Goal: Communication & Community: Connect with others

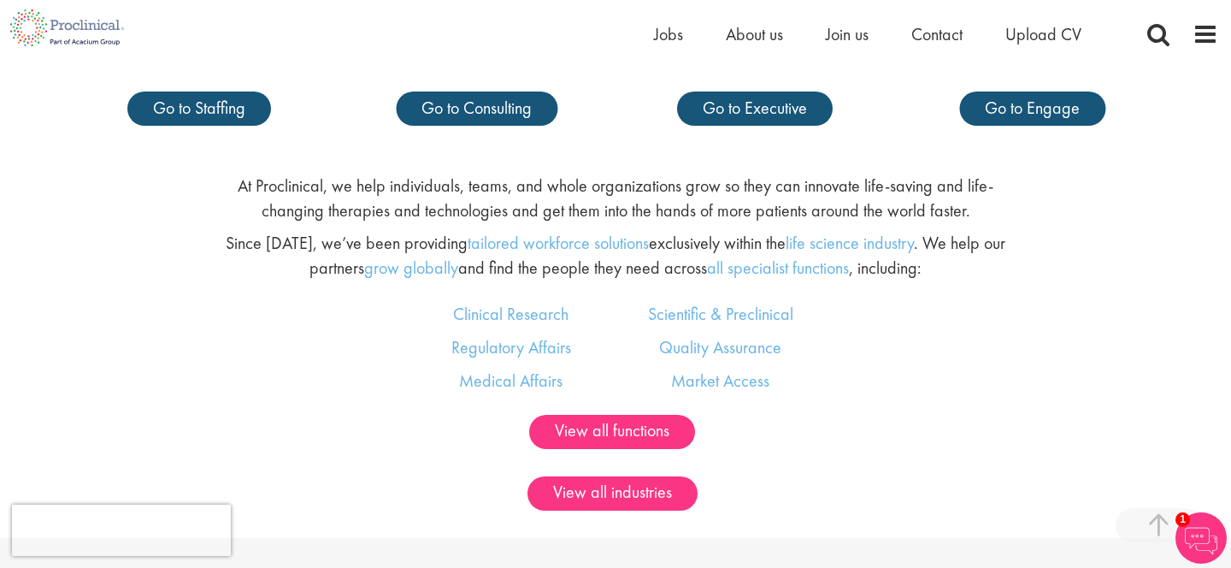
scroll to position [1096, 0]
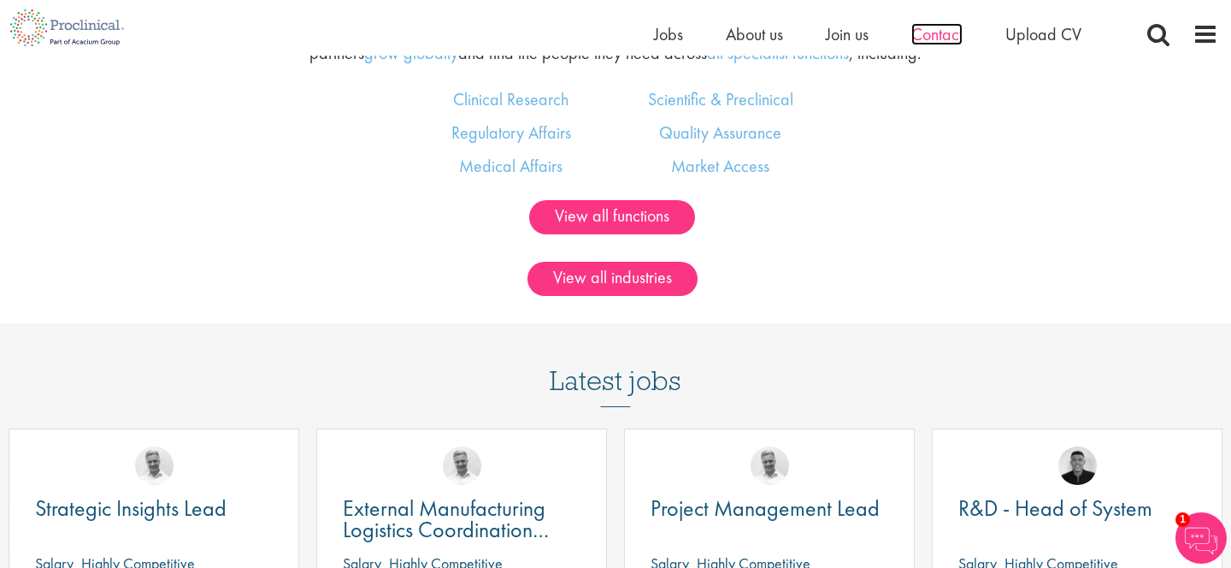
click at [950, 31] on span "Contact" at bounding box center [936, 34] width 51 height 22
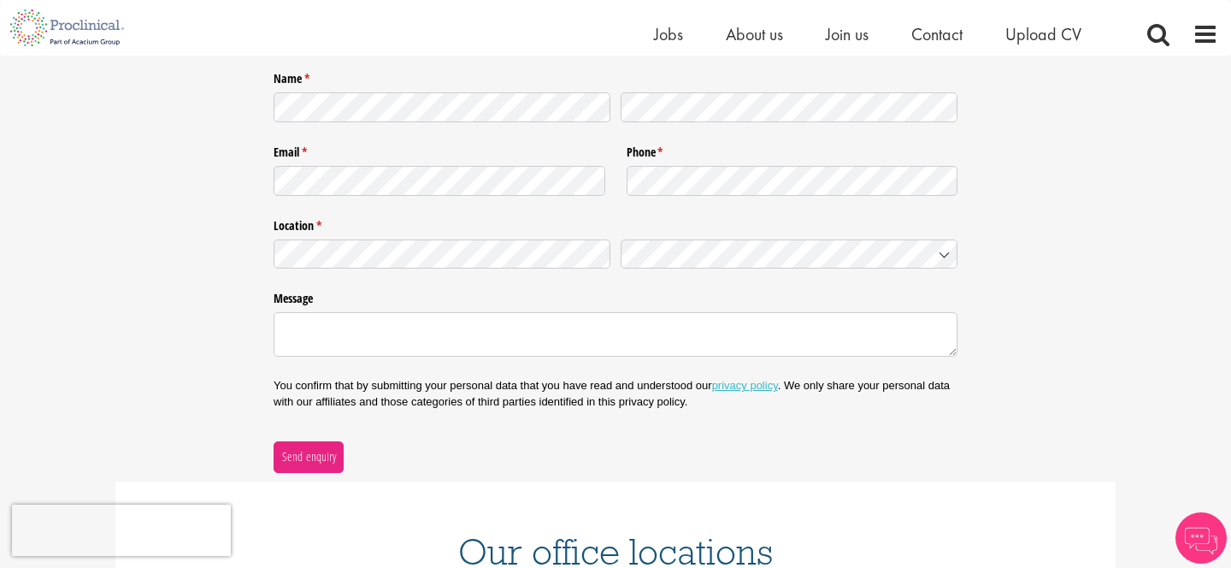
scroll to position [701, 0]
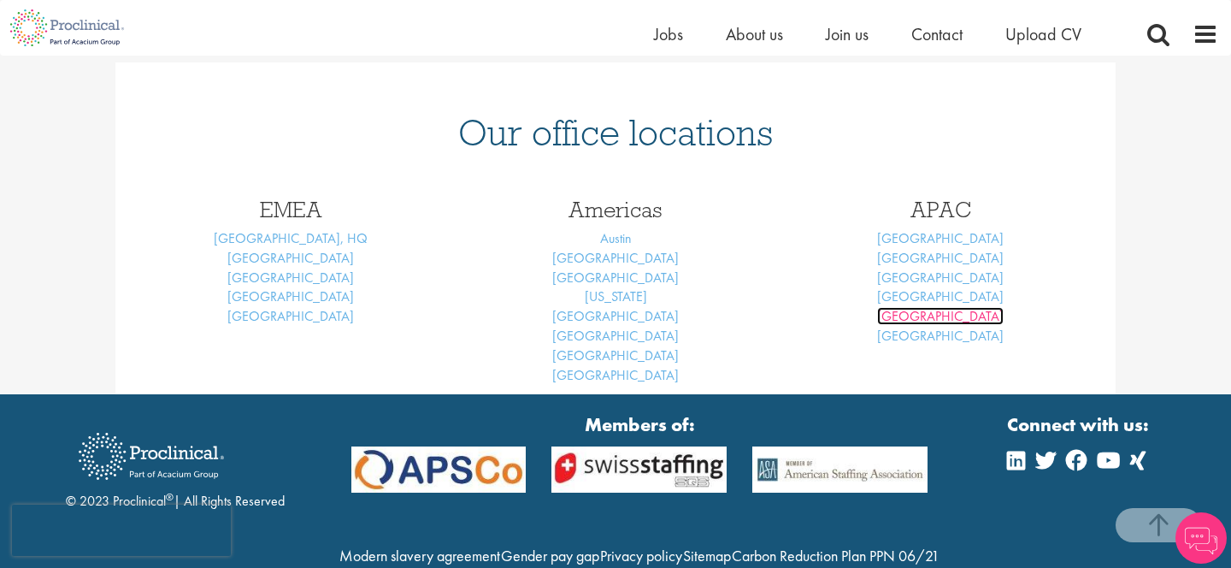
click at [941, 321] on link "Sydney" at bounding box center [940, 316] width 127 height 18
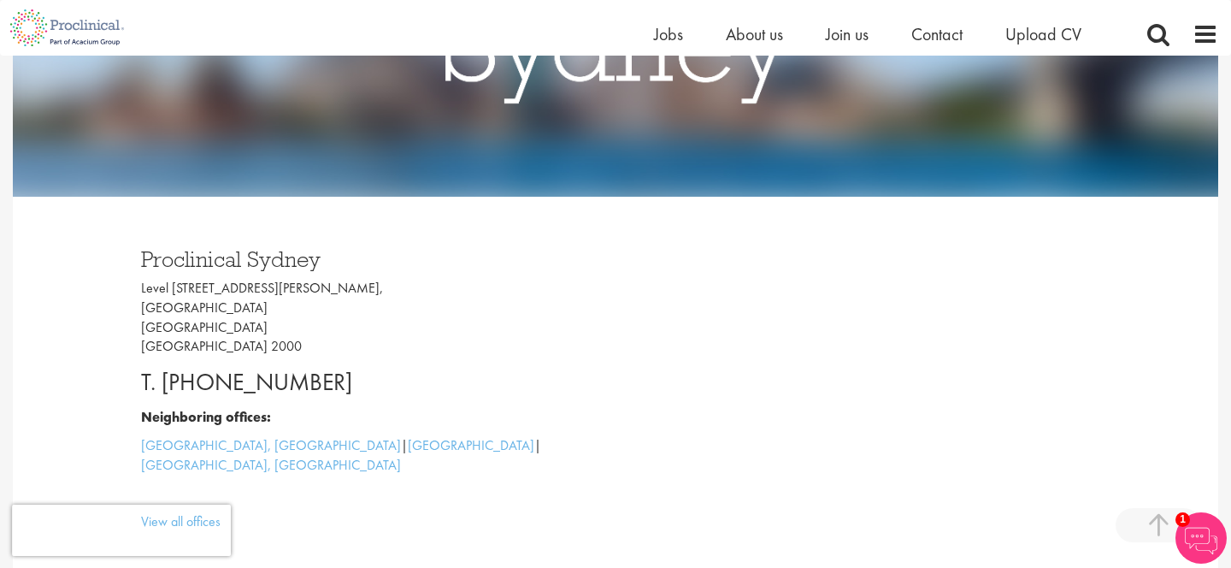
scroll to position [349, 0]
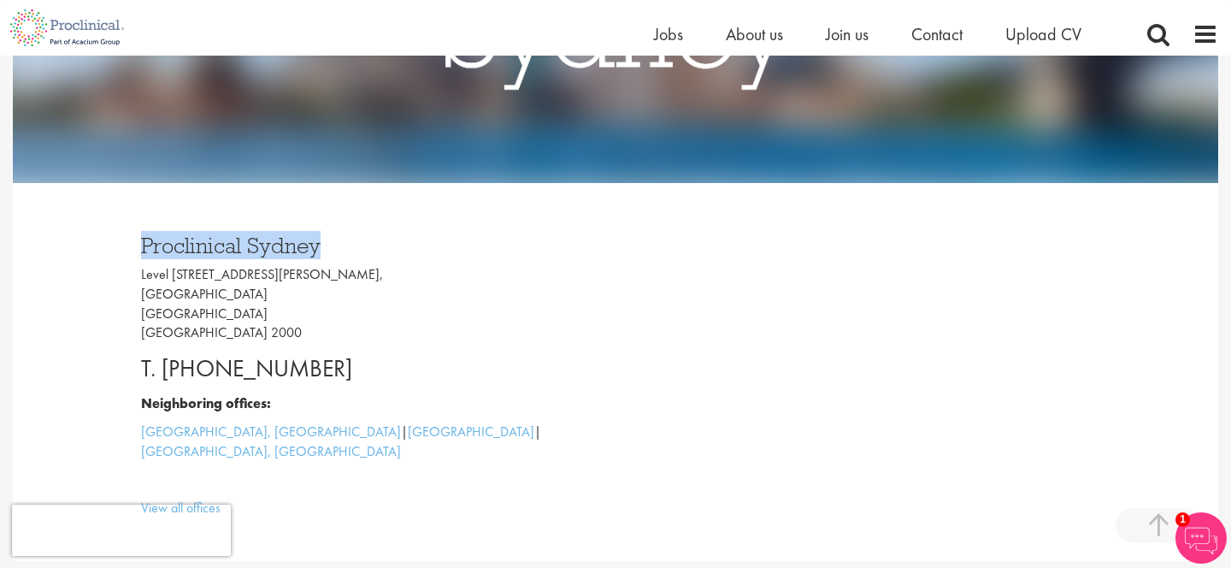
drag, startPoint x: 134, startPoint y: 239, endPoint x: 368, endPoint y: 253, distance: 234.6
click at [368, 253] on div "Proclinical Sydney Level 5, 50 Carrington Street, Sydney Australia NSW 2000 T. …" at bounding box center [371, 371] width 487 height 309
copy h3 "Proclinical Sydney"
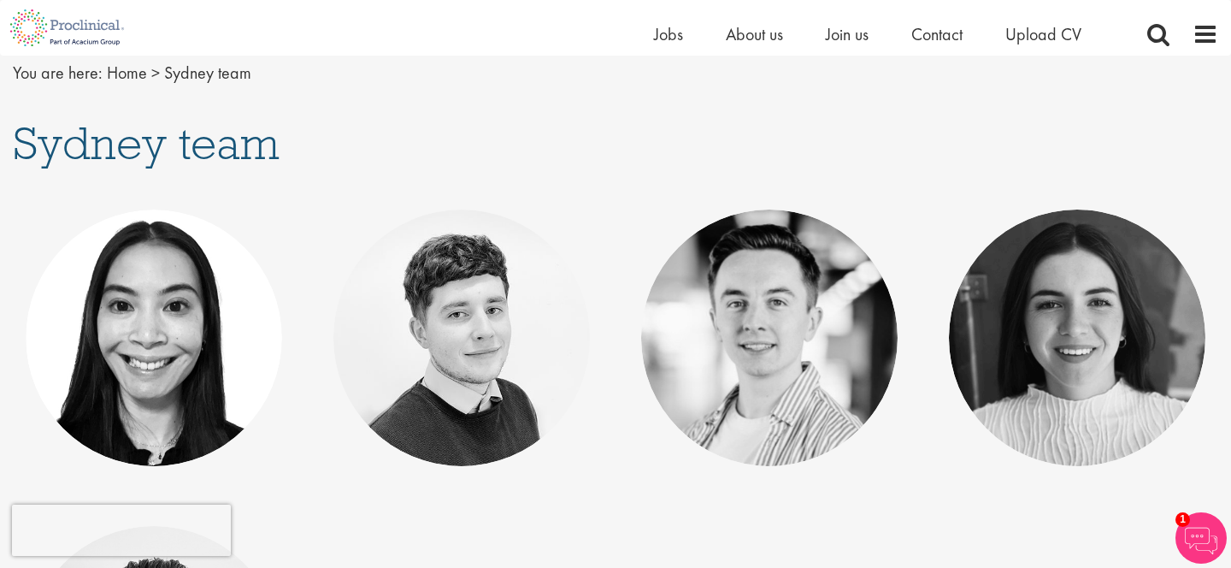
scroll to position [185, 0]
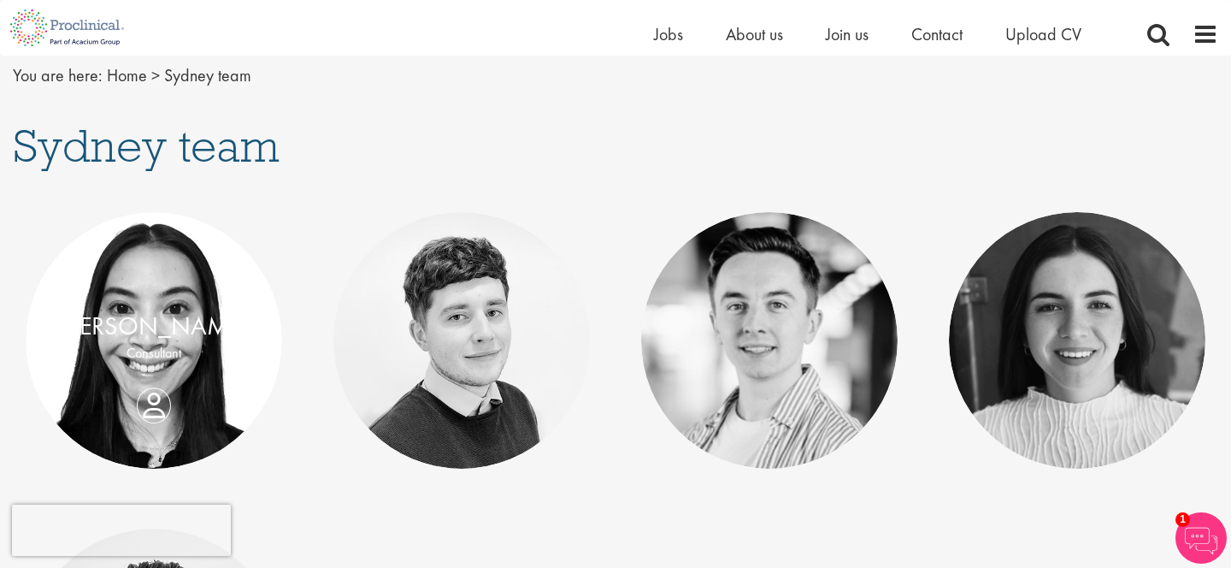
click at [132, 363] on p "Consultant" at bounding box center [154, 354] width 222 height 20
click at [162, 335] on link "Pamela Phoumavong" at bounding box center [154, 325] width 189 height 32
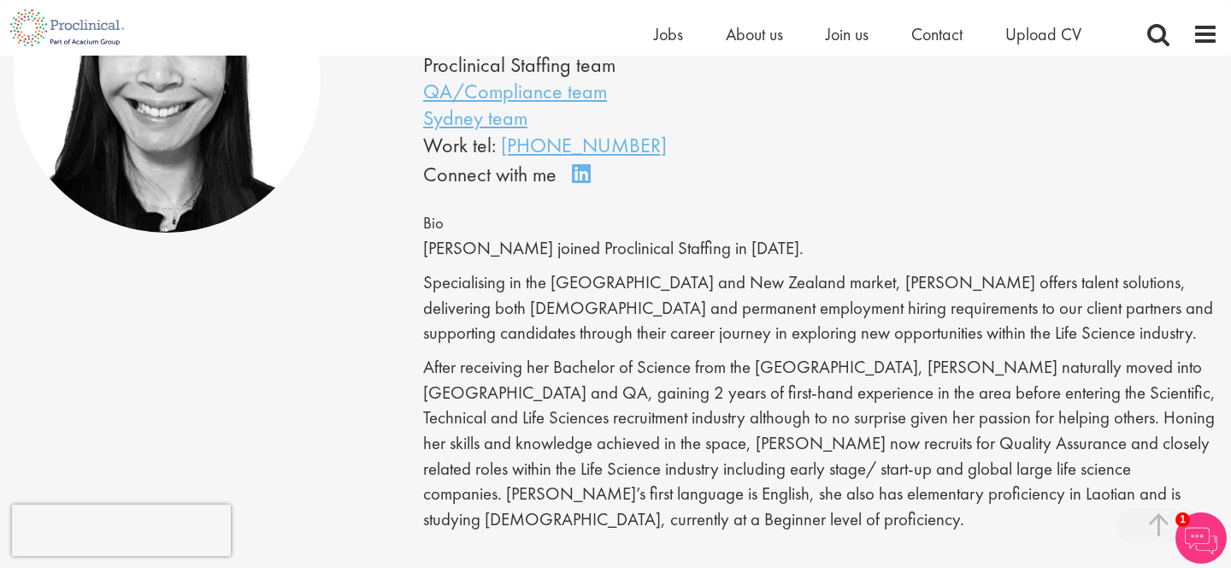
scroll to position [271, 0]
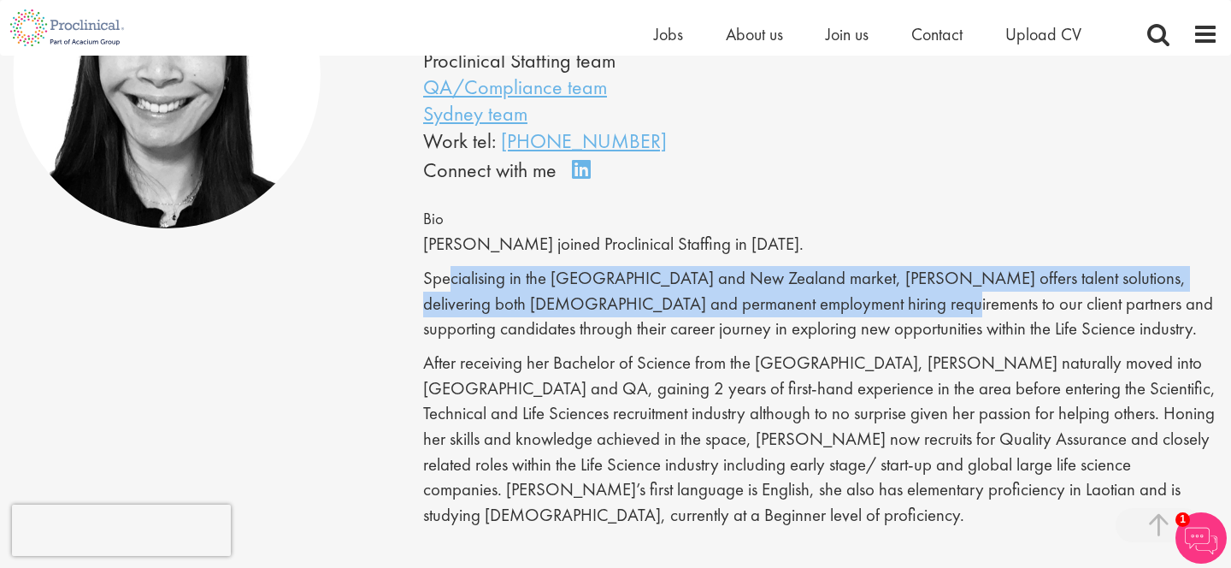
drag, startPoint x: 448, startPoint y: 322, endPoint x: 826, endPoint y: 349, distance: 378.7
click at [826, 342] on p "Specialising in the Australia and New Zealand market, Pamela offers talent solu…" at bounding box center [820, 304] width 795 height 76
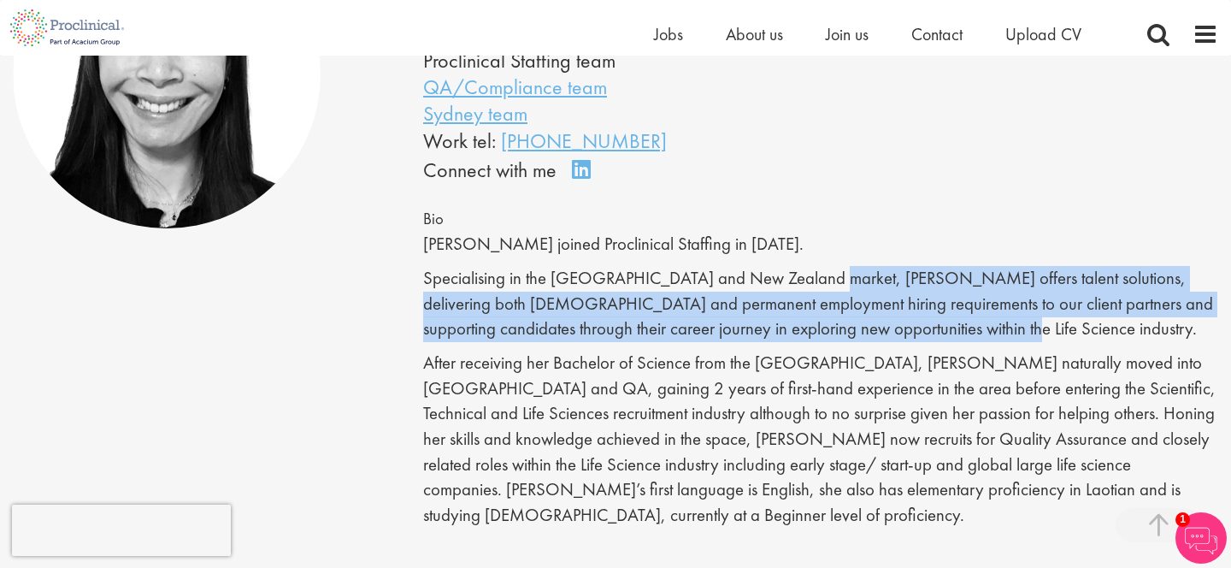
drag, startPoint x: 806, startPoint y: 316, endPoint x: 937, endPoint y: 372, distance: 142.1
click at [937, 342] on p "Specialising in the [GEOGRAPHIC_DATA] and New Zealand market, [PERSON_NAME] off…" at bounding box center [820, 304] width 795 height 76
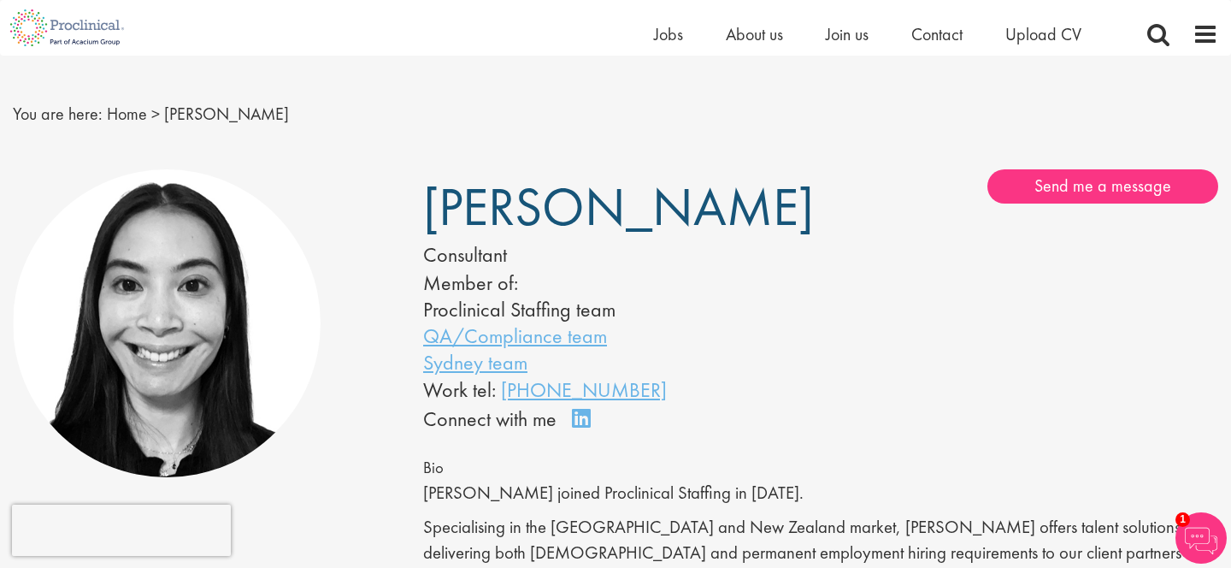
scroll to position [25, 0]
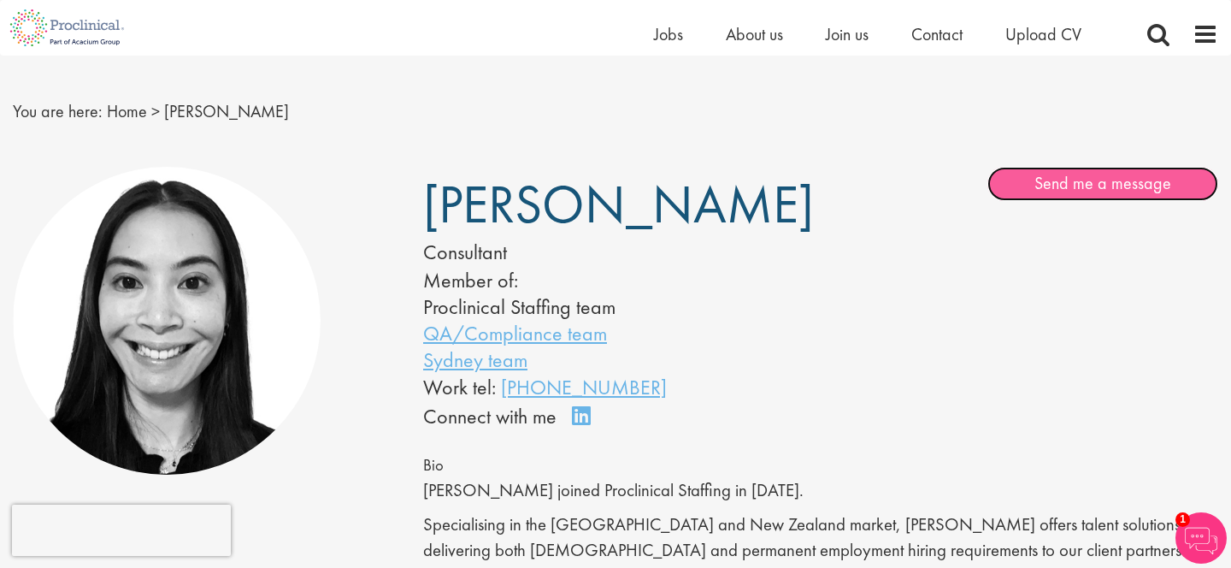
click at [1121, 175] on link "Send me a message" at bounding box center [1102, 184] width 231 height 34
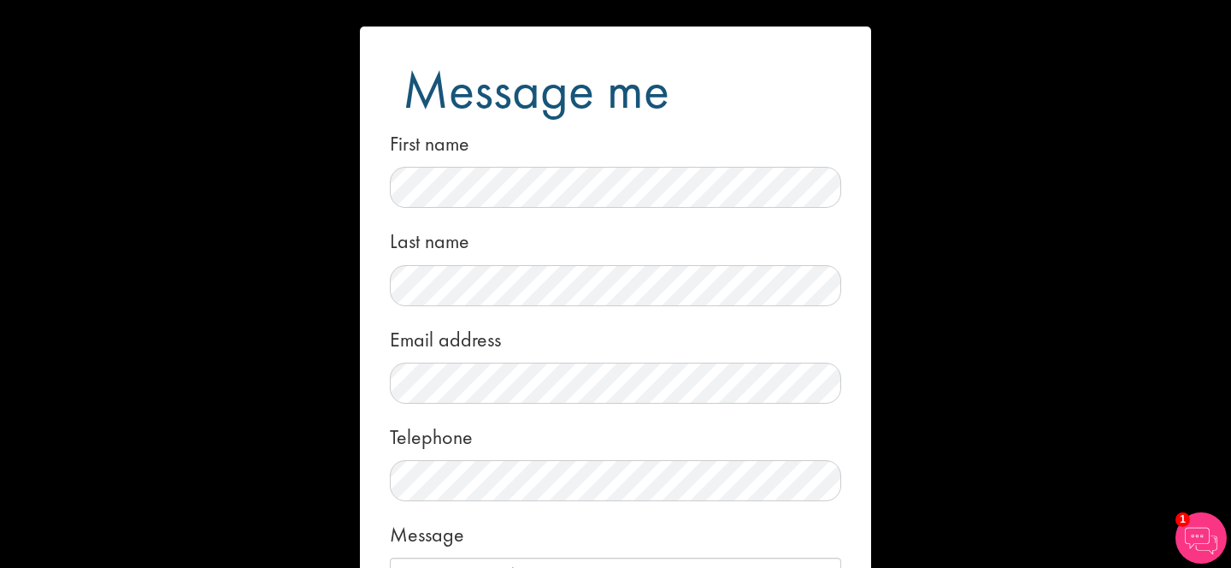
click at [1121, 175] on div "Message me First name Last name Email address Telephone Message Local File Drop…" at bounding box center [615, 284] width 1231 height 568
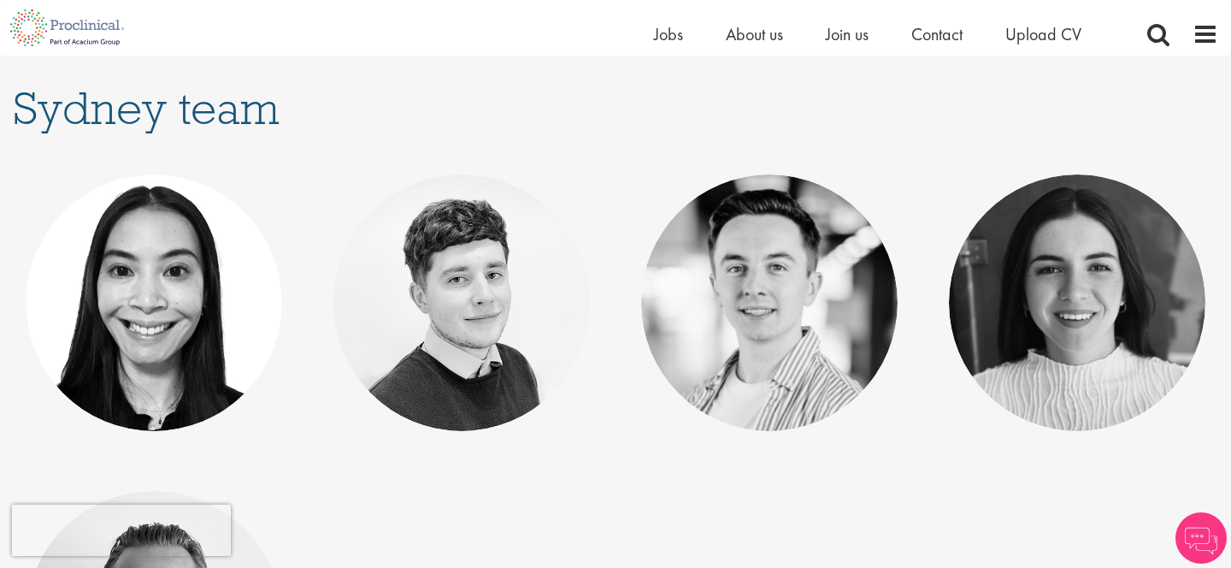
click at [465, 122] on h1 "Sydney team" at bounding box center [615, 108] width 1205 height 47
click at [774, 297] on link "Danny McDade" at bounding box center [769, 288] width 189 height 32
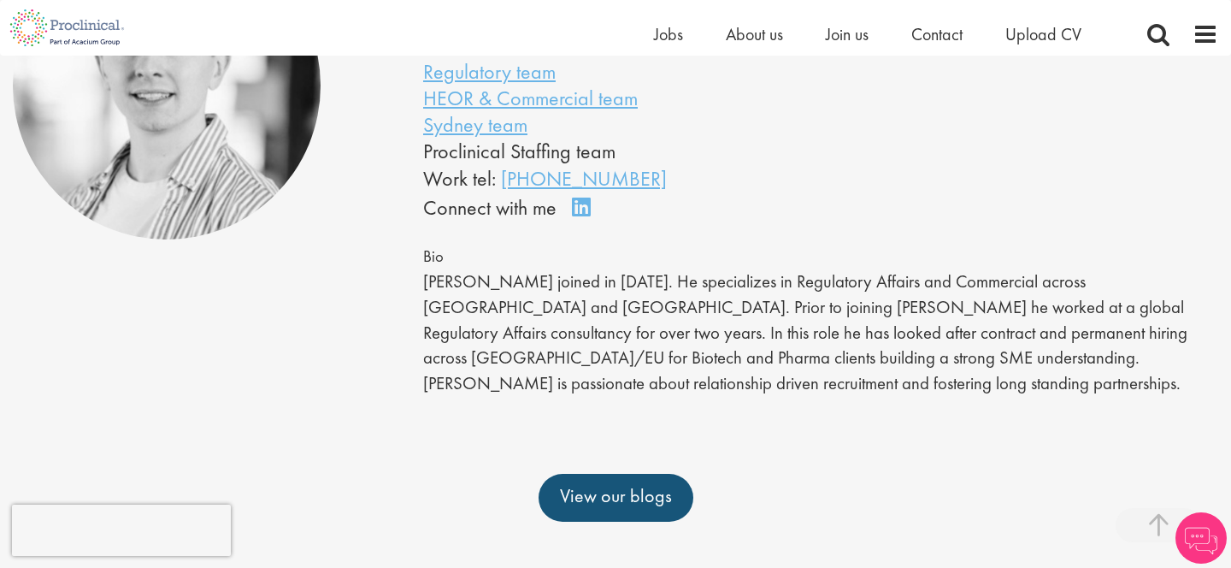
scroll to position [261, 0]
click at [648, 482] on link "View our blogs" at bounding box center [616, 497] width 155 height 48
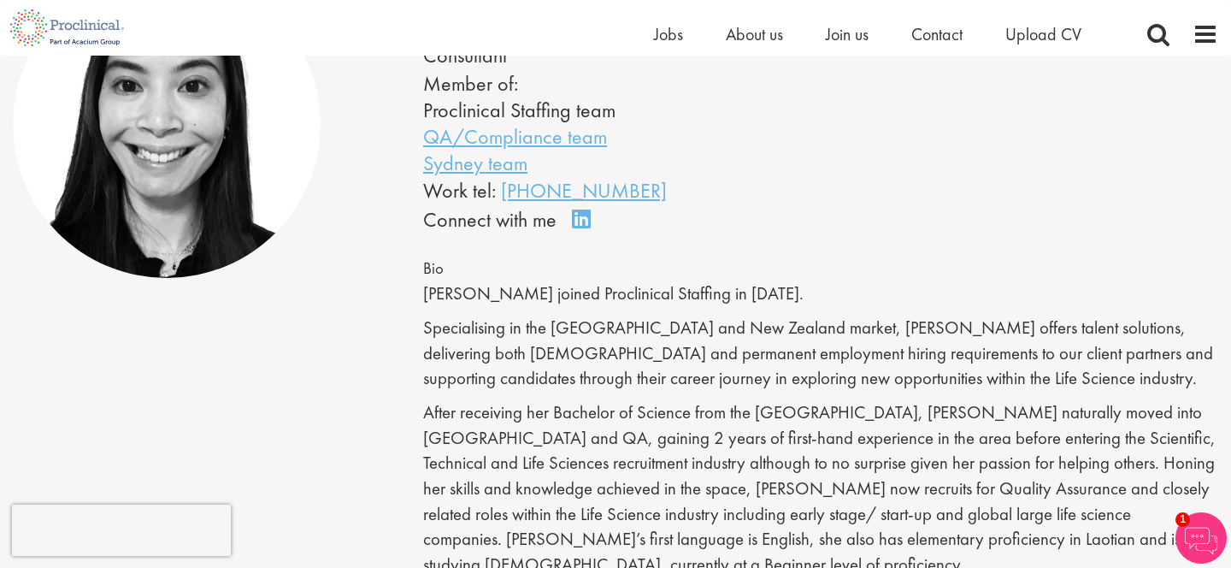
scroll to position [113, 0]
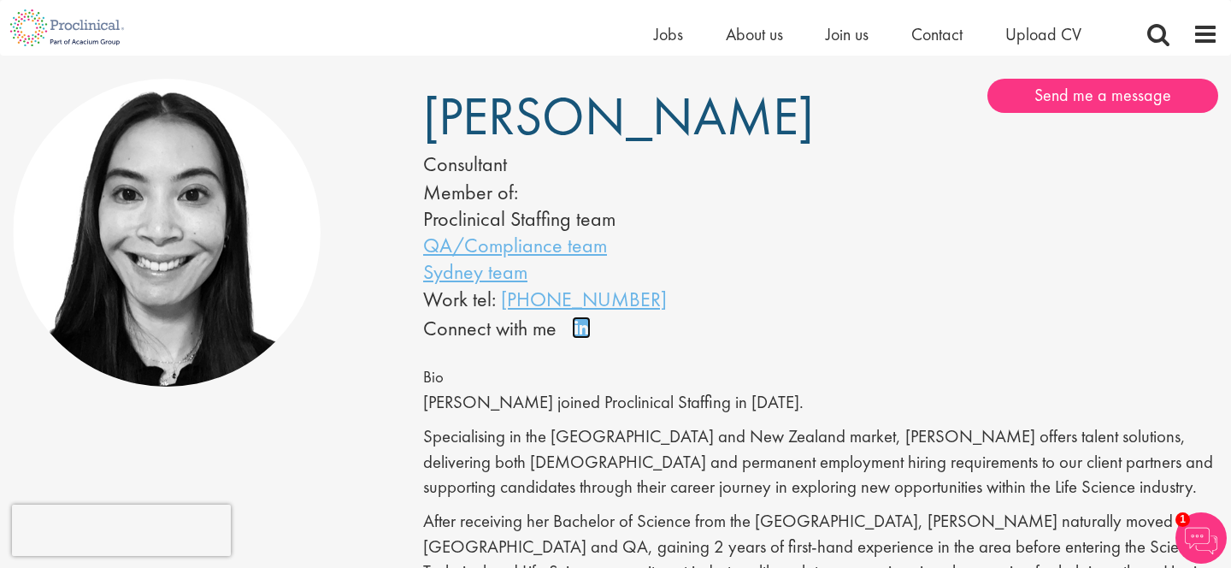
click at [577, 335] on link "Connect on LinkedIn" at bounding box center [587, 335] width 30 height 0
click at [1057, 100] on link "Send me a message" at bounding box center [1102, 96] width 231 height 34
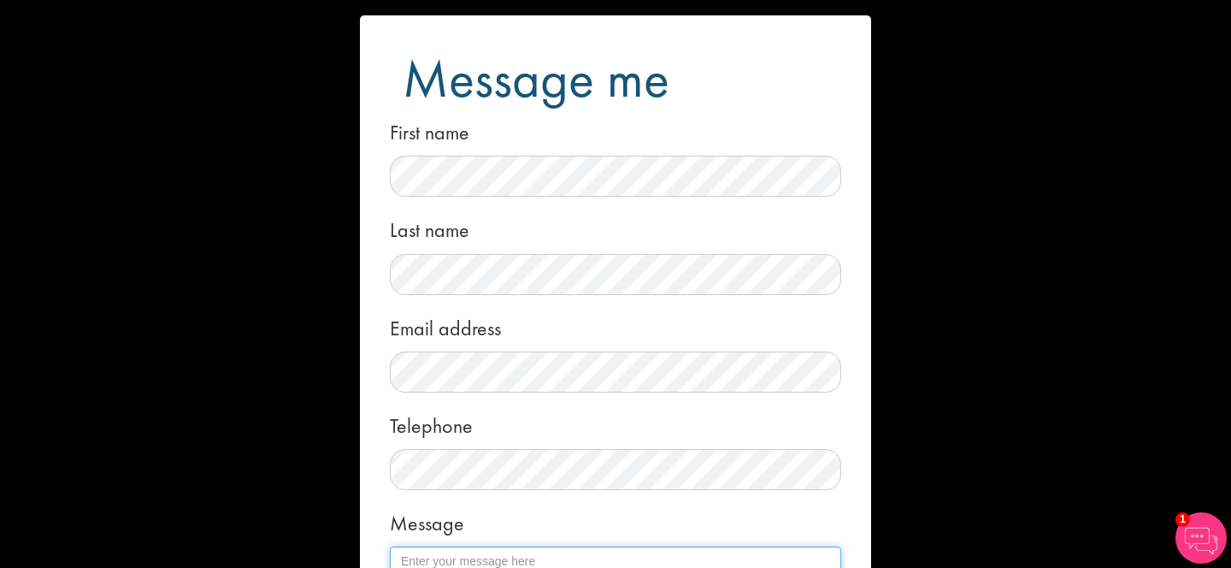
scroll to position [181, 0]
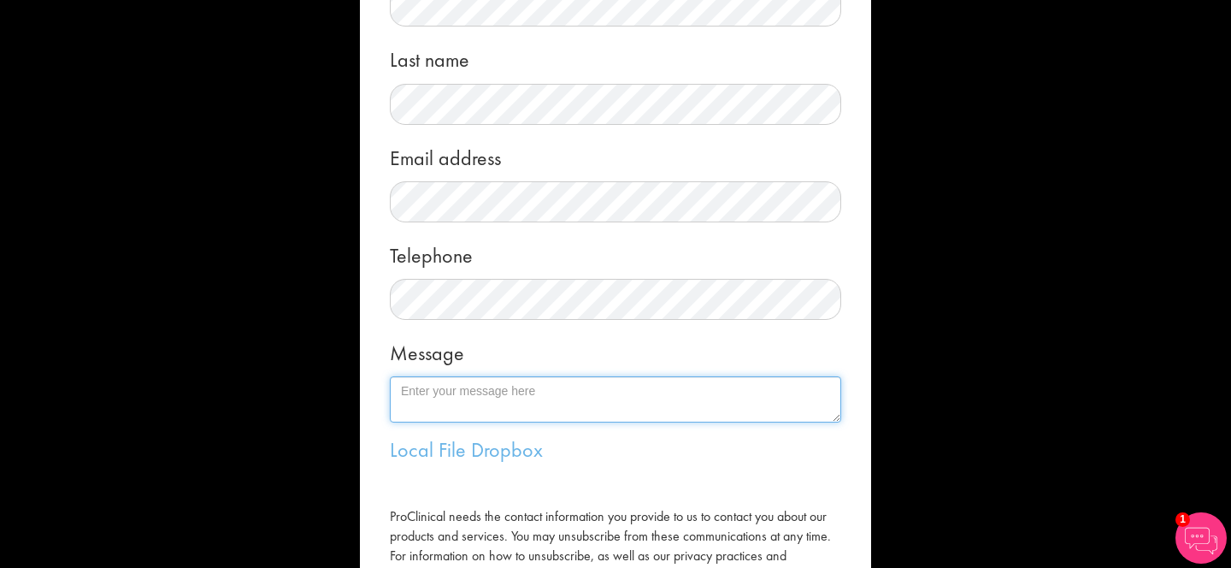
click at [474, 397] on textarea "Message" at bounding box center [615, 399] width 451 height 46
paste textarea "I’ve got experience in medical sales and healthcare, and I’m exploring new oppo…"
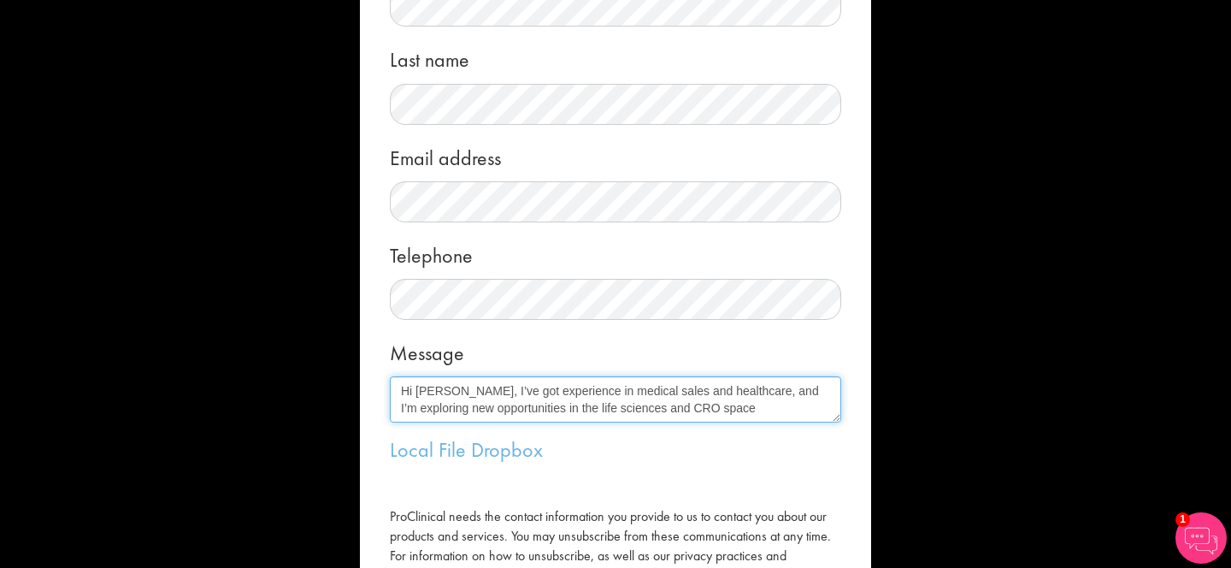
paste textarea "I’ve got experience in medical sales and healthcare, and I’m exploring new oppo…"
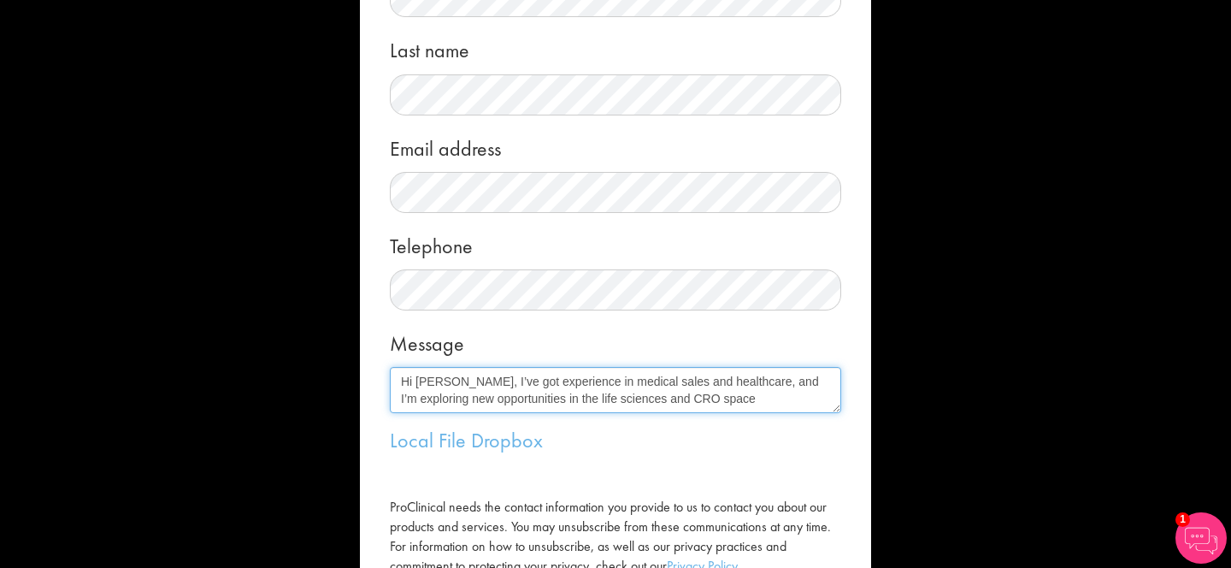
scroll to position [194, 0]
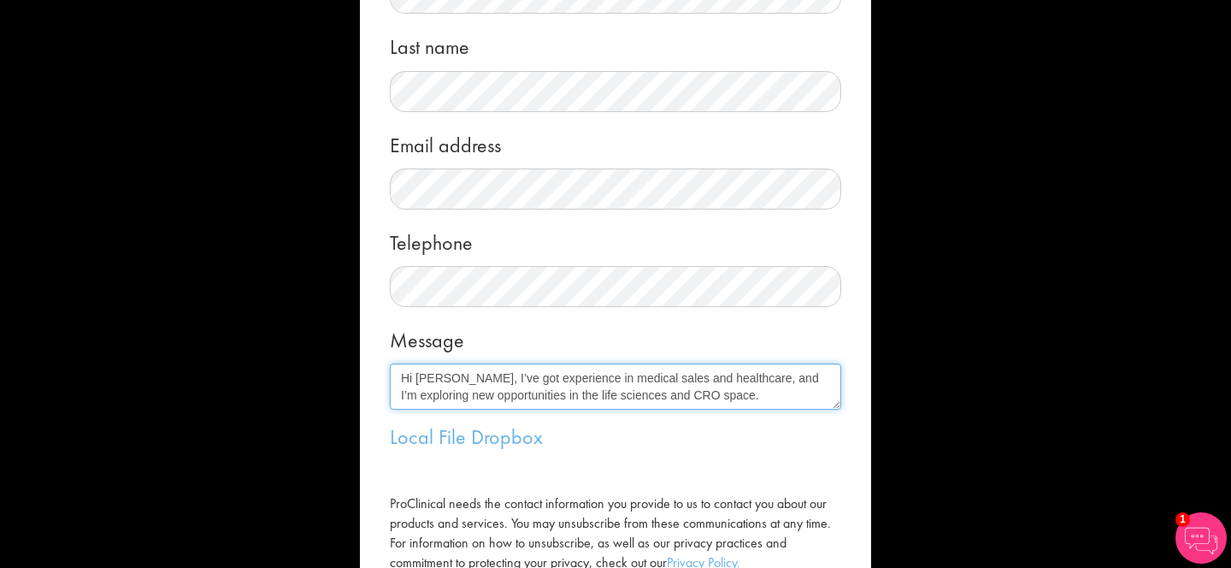
paste textarea "Most recently, I worked in medical sales, onboarding patients with CPAP therapy…"
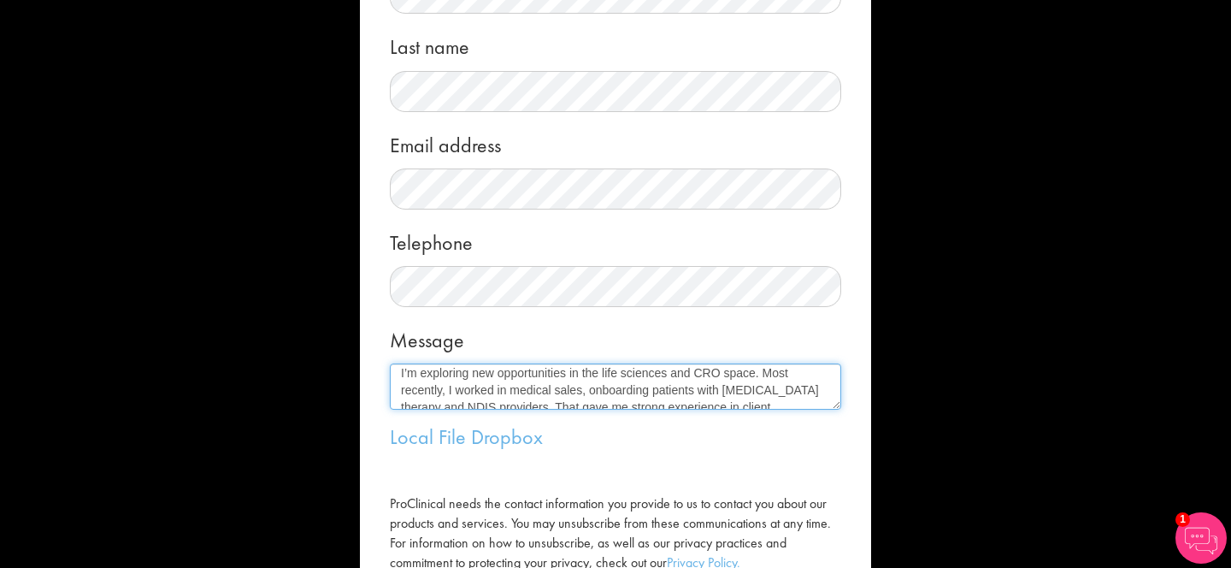
scroll to position [0, 0]
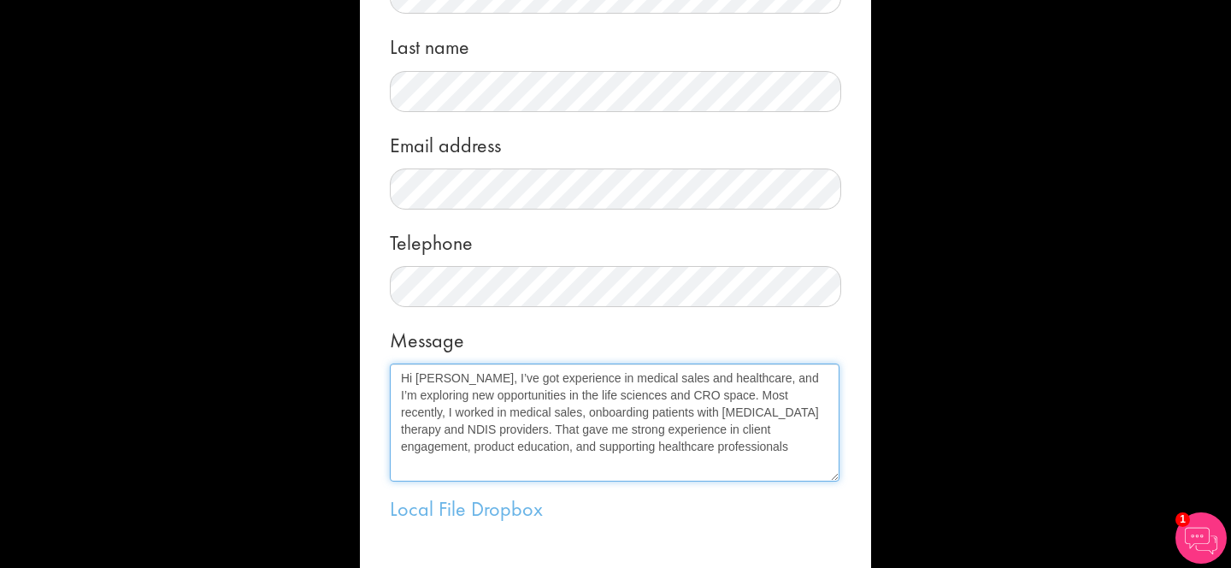
drag, startPoint x: 835, startPoint y: 407, endPoint x: 833, endPoint y: 479, distance: 71.8
click at [833, 479] on textarea "Hi Pamela, I’ve got experience in medical sales and healthcare, and I’m explori…" at bounding box center [615, 422] width 450 height 118
click at [759, 412] on textarea "Hi Pamela, I’ve got experience in medical sales and healthcare, and I’m explori…" at bounding box center [615, 422] width 450 height 119
click at [561, 419] on textarea "Hi Pamela, I’ve got experience in medical sales and healthcare, and I’m explori…" at bounding box center [615, 422] width 450 height 119
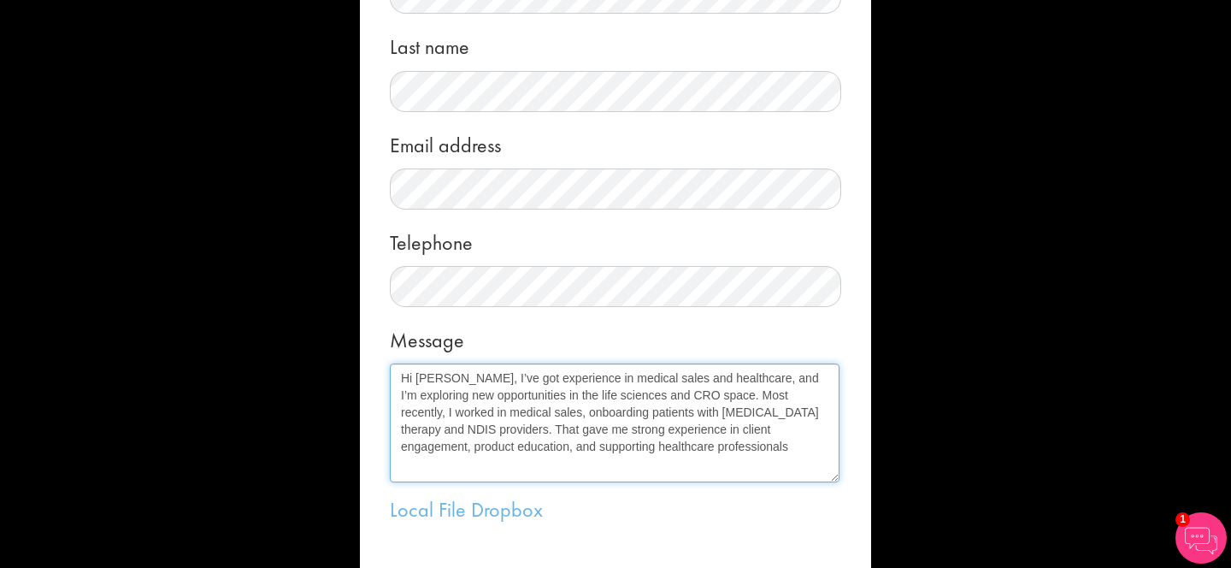
click at [561, 419] on textarea "Hi Pamela, I’ve got experience in medical sales and healthcare, and I’m explori…" at bounding box center [615, 422] width 450 height 119
click at [592, 418] on textarea "Hi Pamela, I’ve got experience in medical sales and healthcare, and I’m explori…" at bounding box center [615, 422] width 450 height 119
drag, startPoint x: 535, startPoint y: 411, endPoint x: 594, endPoint y: 413, distance: 59.0
click at [594, 413] on textarea "Hi Pamela, I’ve got experience in medical sales and healthcare, and I’m explori…" at bounding box center [615, 422] width 450 height 119
click at [650, 414] on textarea "Hi Pamela, I’ve got experience in medical sales and healthcare, and I’m explori…" at bounding box center [615, 422] width 450 height 119
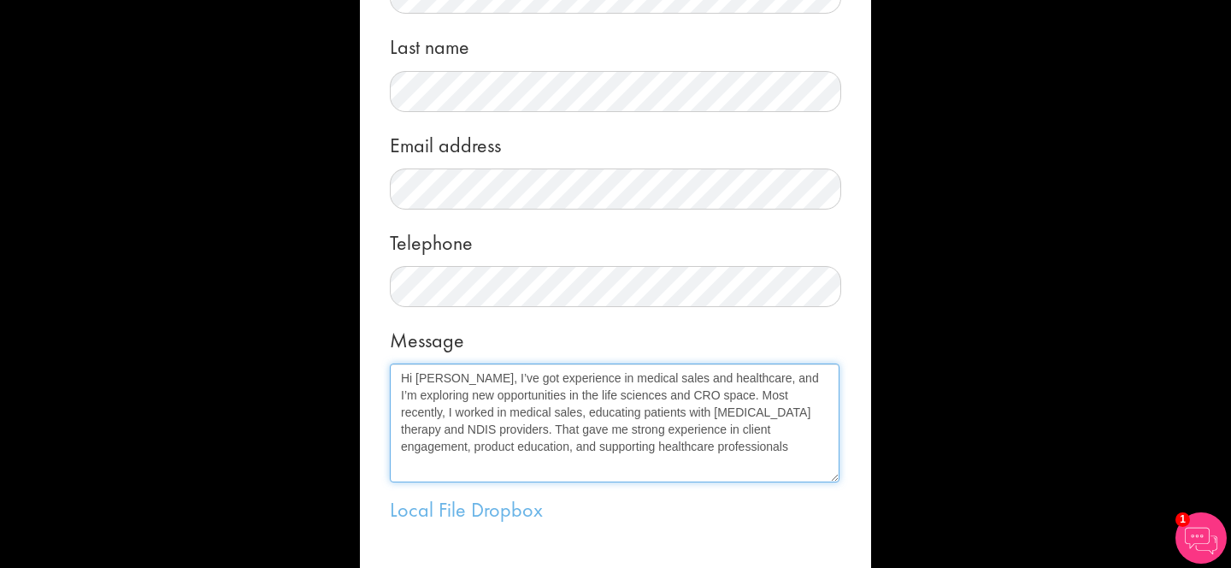
click at [650, 414] on textarea "Hi Pamela, I’ve got experience in medical sales and healthcare, and I’m explori…" at bounding box center [615, 422] width 450 height 119
click at [636, 409] on textarea "Hi Pamela, I’ve got experience in medical sales and healthcare, and I’m explori…" at bounding box center [615, 422] width 450 height 119
click at [587, 411] on textarea "Hi Pamela, I’ve got experience in medical sales and healthcare, and I’m explori…" at bounding box center [615, 422] width 450 height 119
click at [455, 414] on textarea "Hi Pamela, I’ve got experience in medical sales and healthcare, and I’m explori…" at bounding box center [615, 422] width 450 height 119
click at [536, 414] on textarea "Hi Pamela, I’ve got experience in medical sales and healthcare, and I’m explori…" at bounding box center [615, 422] width 450 height 119
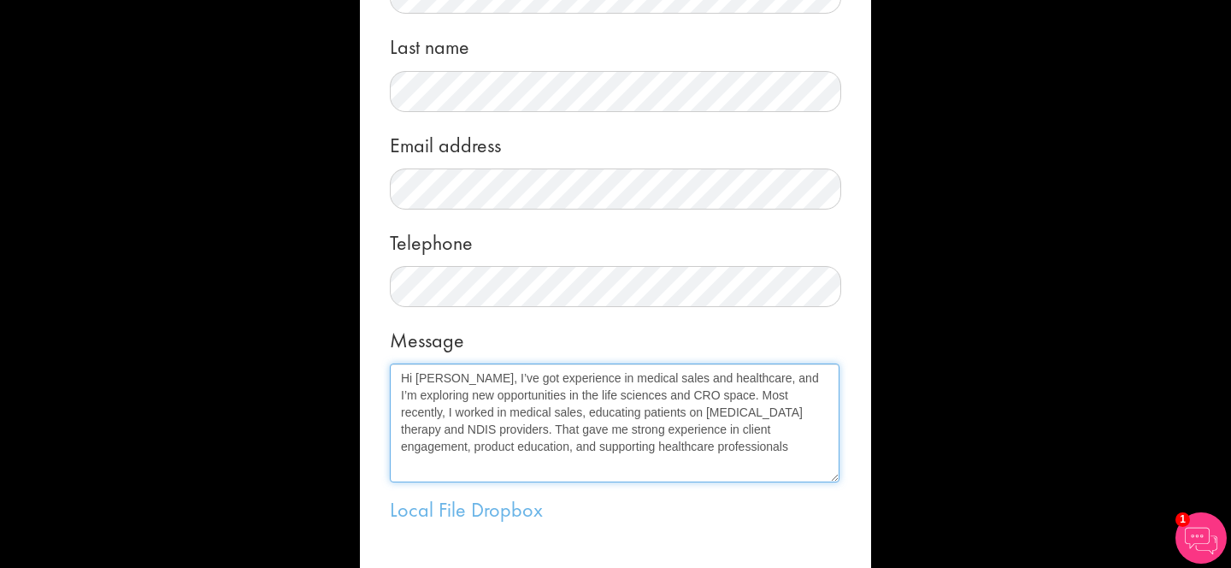
click at [583, 411] on textarea "Hi Pamela, I’ve got experience in medical sales and healthcare, and I’m explori…" at bounding box center [615, 422] width 450 height 119
click at [678, 414] on textarea "Hi Pamela, I’ve got experience in medical sales and healthcare, and I’m explori…" at bounding box center [615, 422] width 450 height 119
click at [614, 409] on textarea "Hi Pamela, I’ve got experience in medical sales and healthcare, and I’m explori…" at bounding box center [615, 422] width 450 height 119
click at [589, 410] on textarea "Hi Pamela, I’ve got experience in medical sales and healthcare, and I’m explori…" at bounding box center [615, 422] width 450 height 119
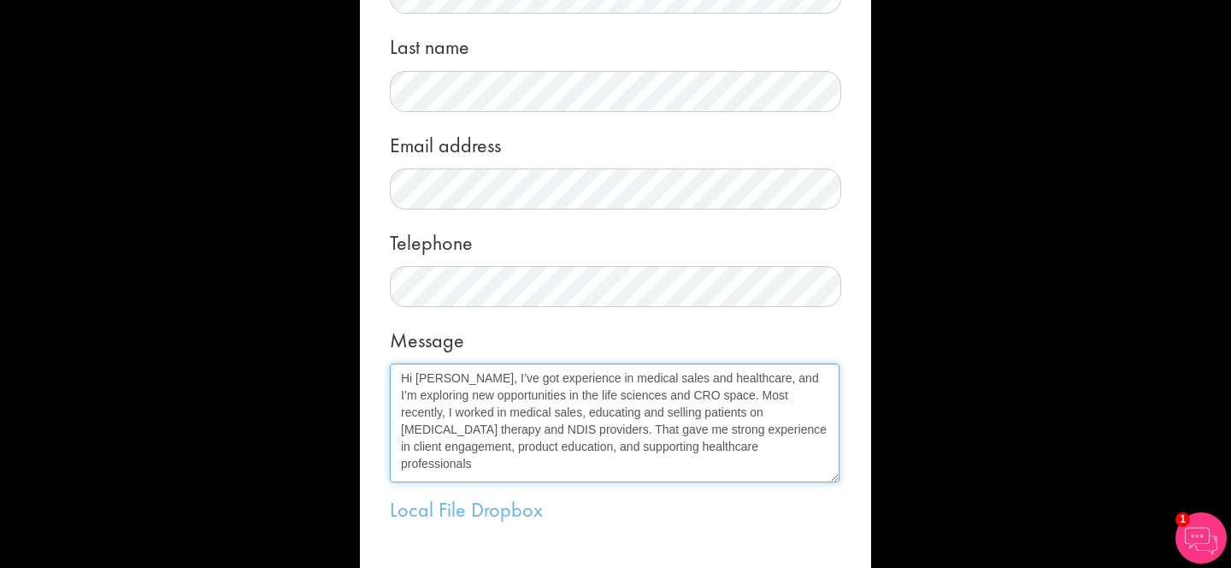
click at [701, 412] on textarea "Hi Pamela, I’ve got experience in medical sales and healthcare, and I’m explori…" at bounding box center [615, 422] width 450 height 119
click at [601, 411] on textarea "Hi Pamela, I’ve got experience in medical sales and healthcare, and I’m explori…" at bounding box center [615, 422] width 450 height 119
drag, startPoint x: 610, startPoint y: 410, endPoint x: 586, endPoint y: 410, distance: 23.9
click at [586, 410] on textarea "Hi Pamela, I’ve got experience in medical sales and healthcare, and I’m explori…" at bounding box center [615, 422] width 450 height 119
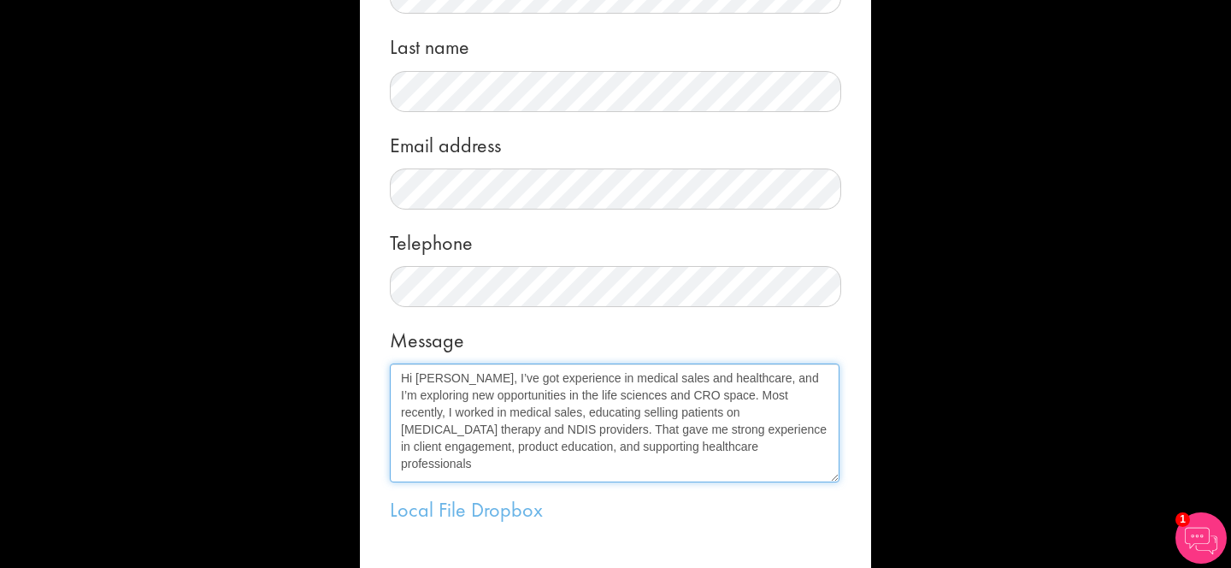
click at [608, 413] on textarea "Hi Pamela, I’ve got experience in medical sales and healthcare, and I’m explori…" at bounding box center [615, 422] width 450 height 119
click at [664, 413] on textarea "Hi Pamela, I’ve got experience in medical sales and healthcare, and I’m explori…" at bounding box center [615, 422] width 450 height 119
click at [727, 405] on textarea "Hi Pamela, I’ve got experience in medical sales and healthcare, and I’m explori…" at bounding box center [615, 422] width 450 height 119
click at [533, 411] on textarea "Hi Pamela, I’ve got experience in medical sales and healthcare, and I’m explori…" at bounding box center [615, 422] width 450 height 119
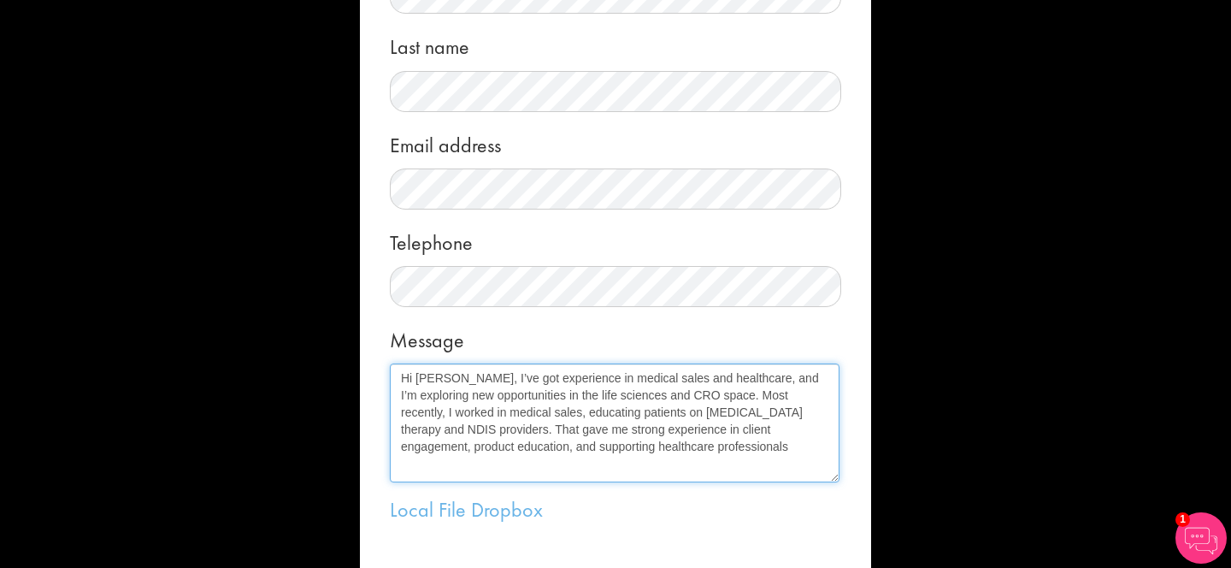
click at [725, 409] on textarea "Hi Pamela, I’ve got experience in medical sales and healthcare, and I’m explori…" at bounding box center [615, 422] width 450 height 119
click at [772, 412] on textarea "Hi Pamela, I’ve got experience in medical sales and healthcare, and I’m explori…" at bounding box center [615, 422] width 450 height 119
click at [833, 413] on textarea "Hi Pamela, I’ve got experience in medical sales and healthcare, and I’m explori…" at bounding box center [615, 422] width 450 height 119
drag, startPoint x: 734, startPoint y: 412, endPoint x: 822, endPoint y: 411, distance: 88.0
click at [822, 411] on textarea "Hi Pamela, I’ve got experience in medical sales and healthcare, and I’m explori…" at bounding box center [615, 422] width 450 height 119
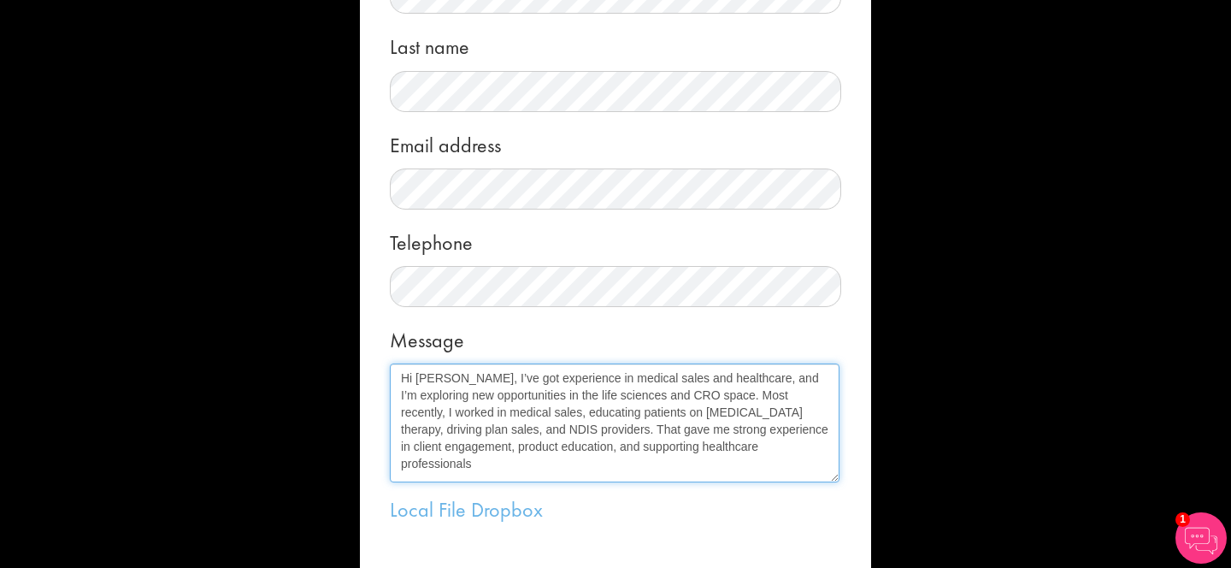
click at [799, 416] on textarea "Hi Pamela, I’ve got experience in medical sales and healthcare, and I’m explori…" at bounding box center [615, 422] width 450 height 119
click at [429, 434] on textarea "Hi Pamela, I’ve got experience in medical sales and healthcare, and I’m explori…" at bounding box center [615, 422] width 450 height 119
click at [565, 430] on textarea "Hi Pamela, I’ve got experience in medical sales and healthcare, and I’m explori…" at bounding box center [615, 422] width 450 height 119
click at [579, 456] on textarea "Hi Pamela, I’ve got experience in medical sales and healthcare, and I’m explori…" at bounding box center [615, 422] width 450 height 119
click at [487, 427] on textarea "Hi Pamela, I’ve got experience in medical sales and healthcare, and I’m explori…" at bounding box center [615, 422] width 450 height 119
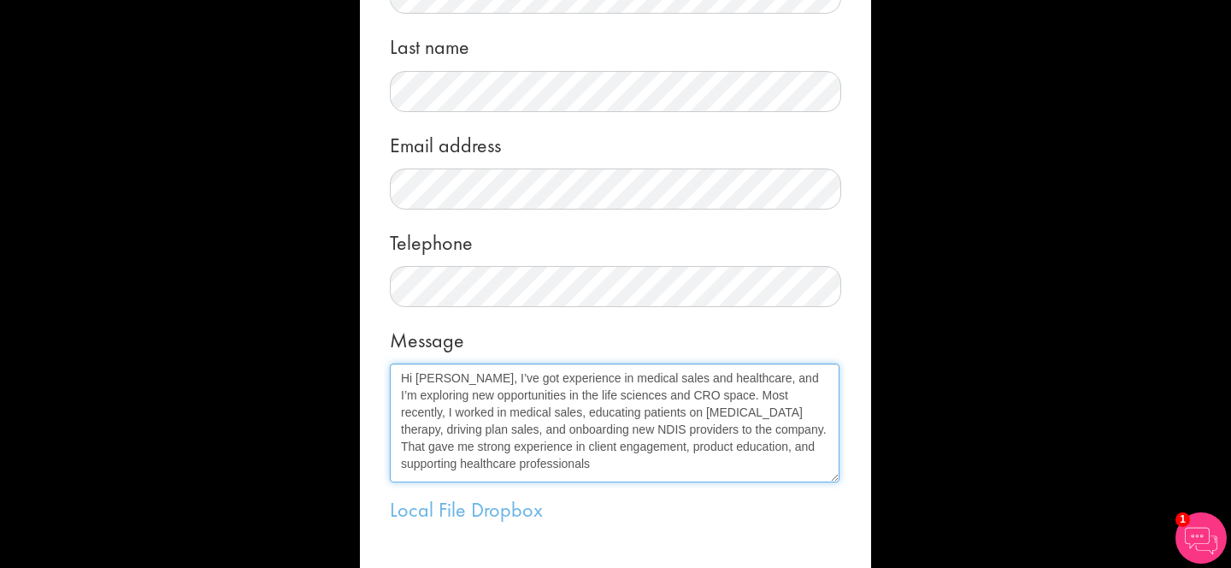
click at [509, 468] on textarea "Hi Pamela, I’ve got experience in medical sales and healthcare, and I’m explori…" at bounding box center [615, 422] width 450 height 119
click at [499, 427] on textarea "Hi Pamela, I’ve got experience in medical sales and healthcare, and I’m explori…" at bounding box center [615, 422] width 450 height 119
click at [538, 468] on textarea "Hi Pamela, I’ve got experience in medical sales and healthcare, and I’m explori…" at bounding box center [615, 422] width 450 height 119
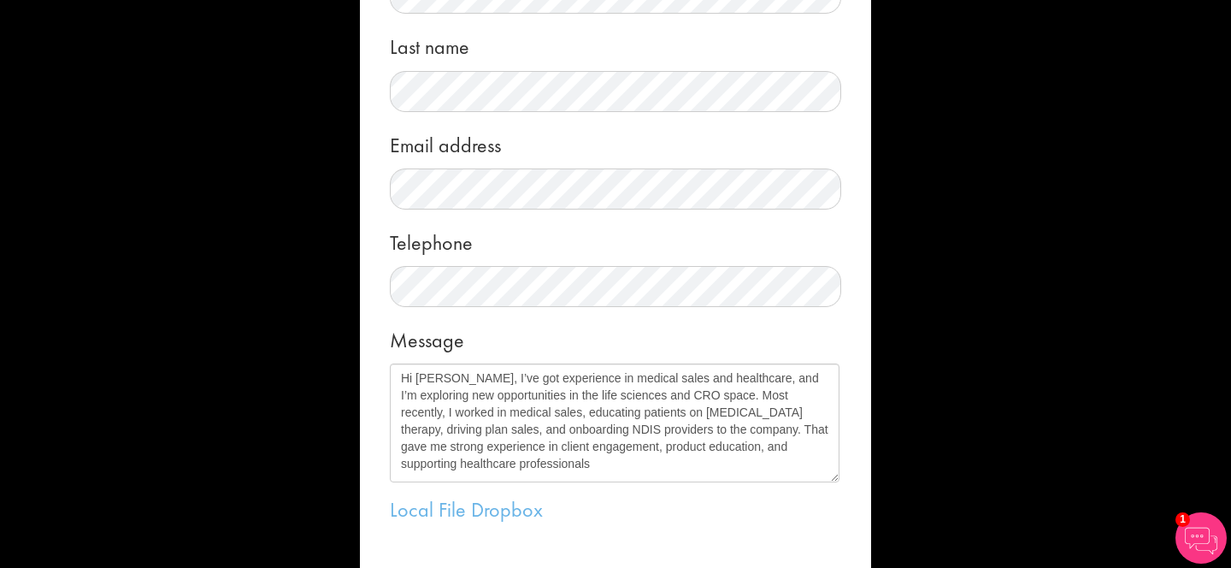
click at [838, 485] on form "Message me First name Last name Email address Telephone Message Hi Pamela, I’ve…" at bounding box center [616, 283] width 486 height 902
drag, startPoint x: 834, startPoint y: 478, endPoint x: 828, endPoint y: 543, distance: 65.2
click at [828, 543] on textarea "Hi Pamela, I’ve got experience in medical sales and healthcare, and I’m explori…" at bounding box center [612, 455] width 444 height 184
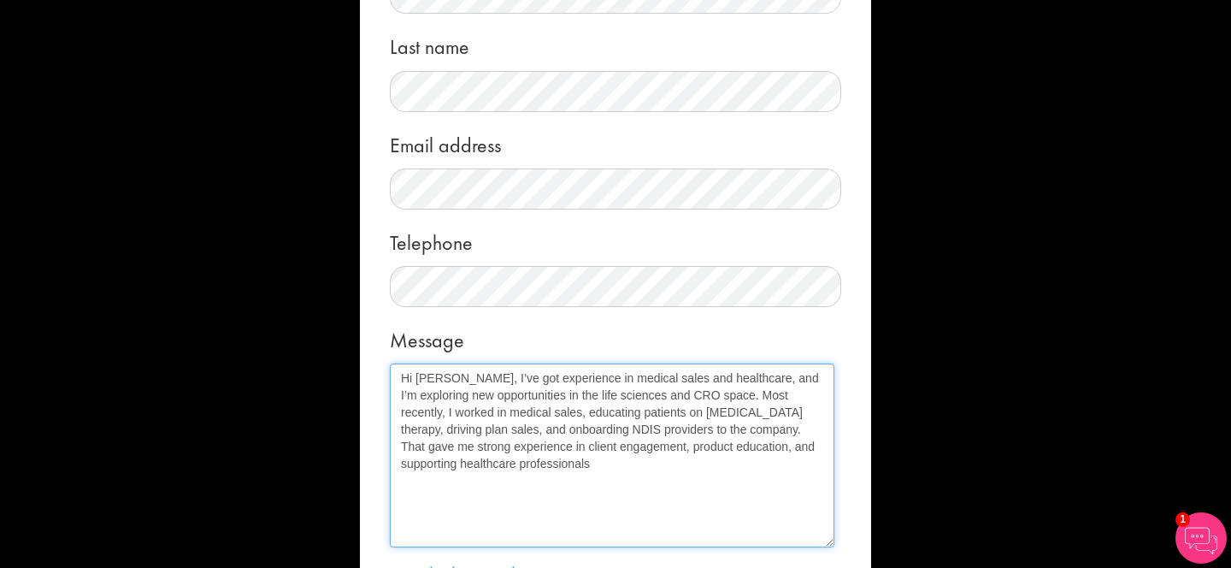
click at [726, 456] on textarea "Hi Pamela, I’ve got experience in medical sales and healthcare, and I’m explori…" at bounding box center [612, 455] width 444 height 184
paste textarea "I’m really interested in opportunities in life sciences, particularly with Cont…"
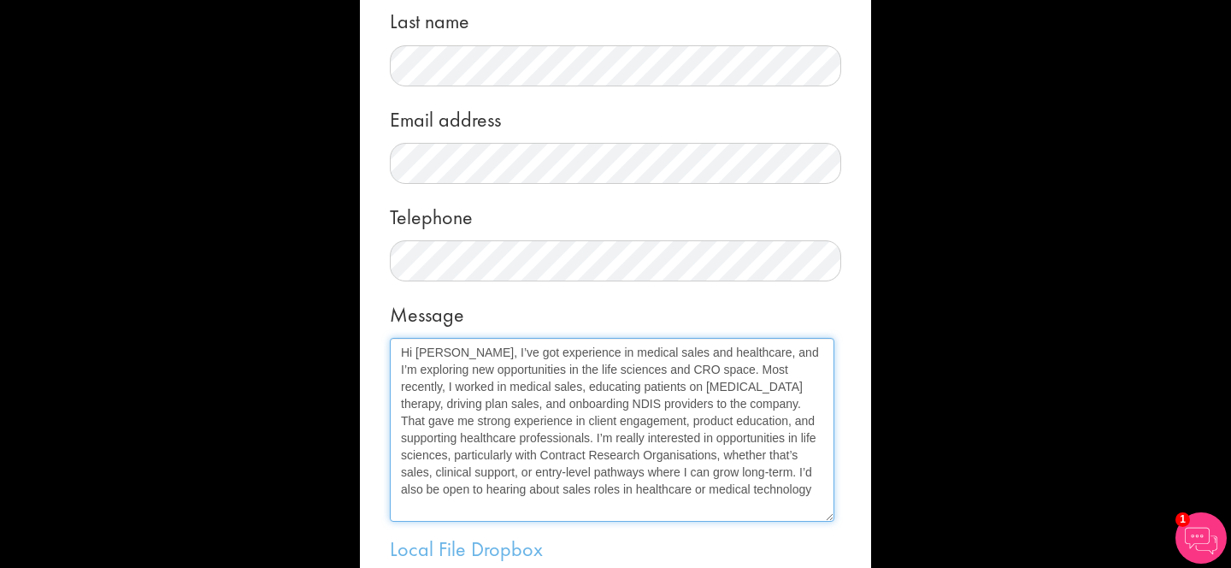
scroll to position [225, 0]
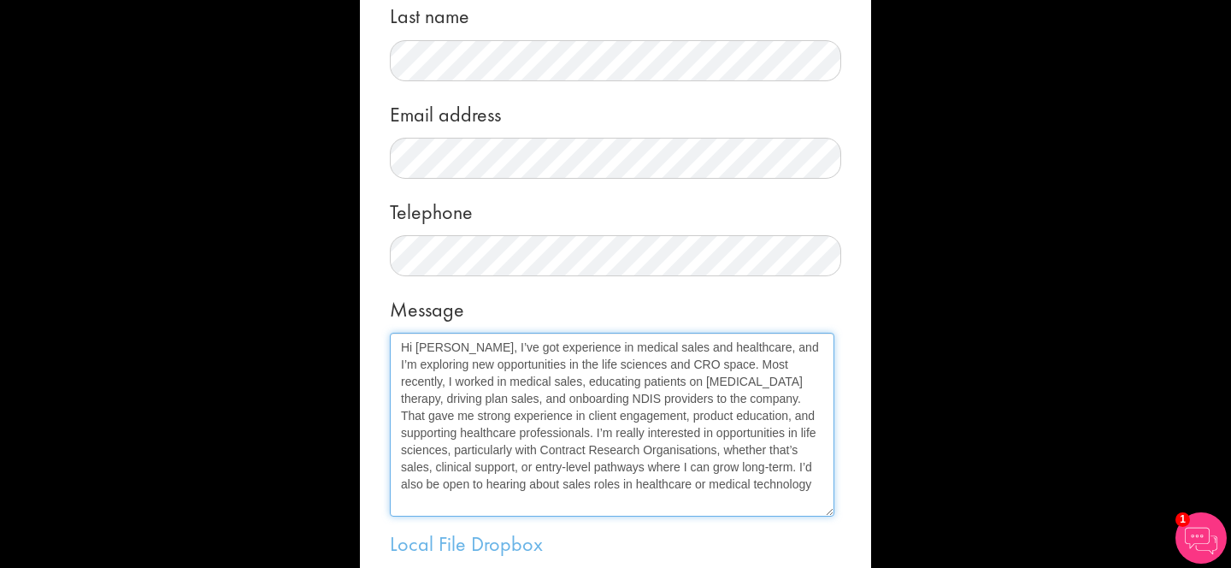
click at [514, 434] on textarea "Hi Pamela, I’ve got experience in medical sales and healthcare, and I’m explori…" at bounding box center [612, 425] width 444 height 184
click at [474, 344] on textarea "Hi Pamela, I’ve got experience in medical sales and healthcare, and I’m explori…" at bounding box center [612, 425] width 444 height 184
click at [717, 483] on textarea "Hi Pamela, I have got experience in medical sales and healthcare, and I’m explo…" at bounding box center [612, 425] width 444 height 184
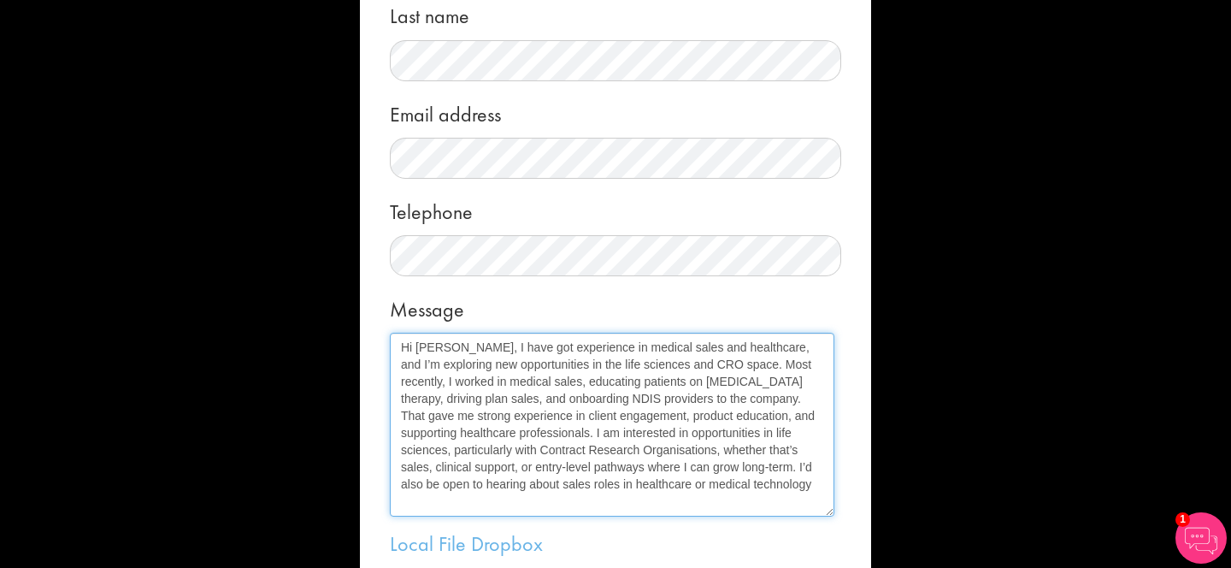
click at [791, 349] on textarea "Hi Pamela, I have got experience in medical sales and healthcare, and I’m explo…" at bounding box center [612, 425] width 444 height 184
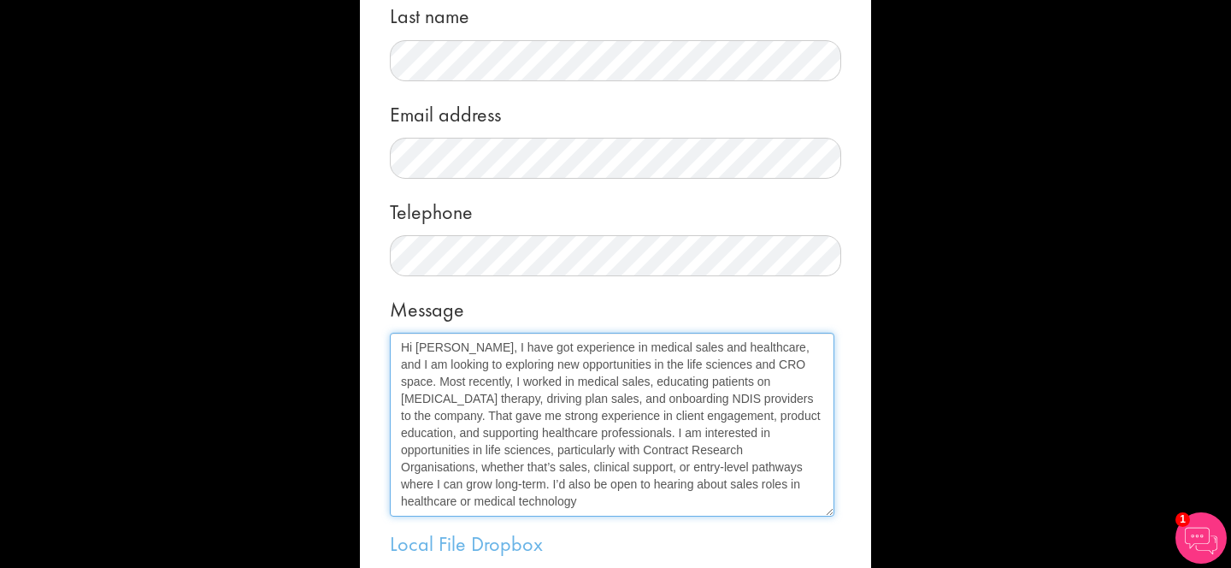
click at [474, 368] on textarea "Hi Pamela, I have got experience in medical sales and healthcare, and I am look…" at bounding box center [612, 425] width 444 height 184
click at [486, 369] on textarea "Hi Pamela, I have got experience in medical sales and healthcare, and I am look…" at bounding box center [612, 425] width 444 height 184
click at [477, 368] on textarea "Hi Pamela, I have got experience in medical sales and healthcare, and I am look…" at bounding box center [612, 425] width 444 height 184
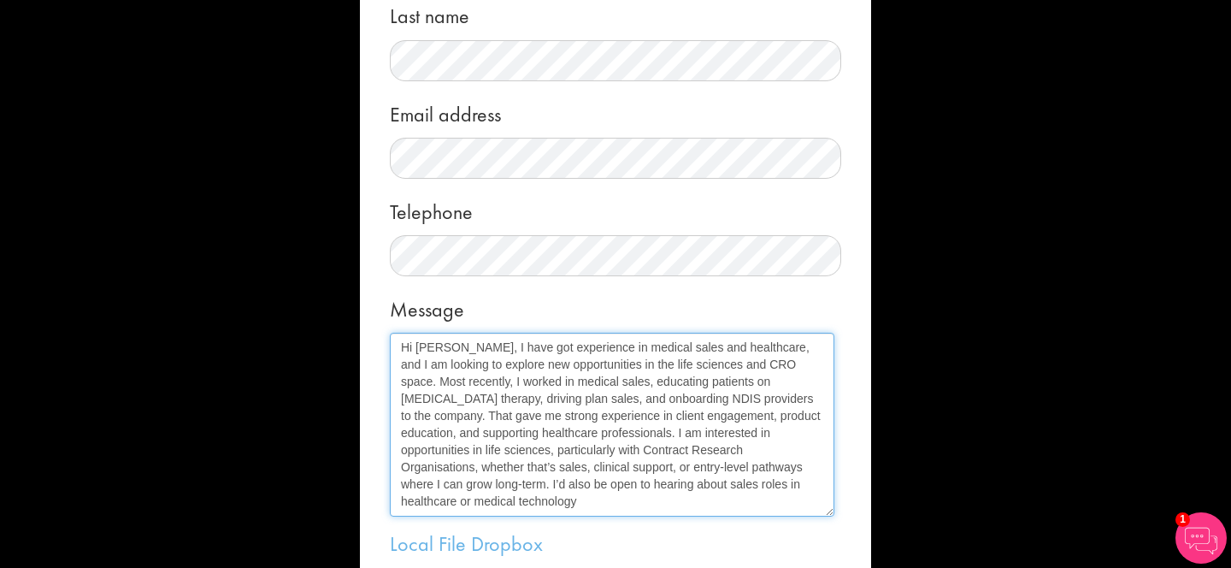
click at [564, 382] on textarea "Hi Pamela, I have got experience in medical sales and healthcare, and I am look…" at bounding box center [612, 425] width 444 height 184
click at [759, 485] on textarea "Hi Pamela, I have got experience in medical sales and healthcare, and I am look…" at bounding box center [612, 425] width 444 height 184
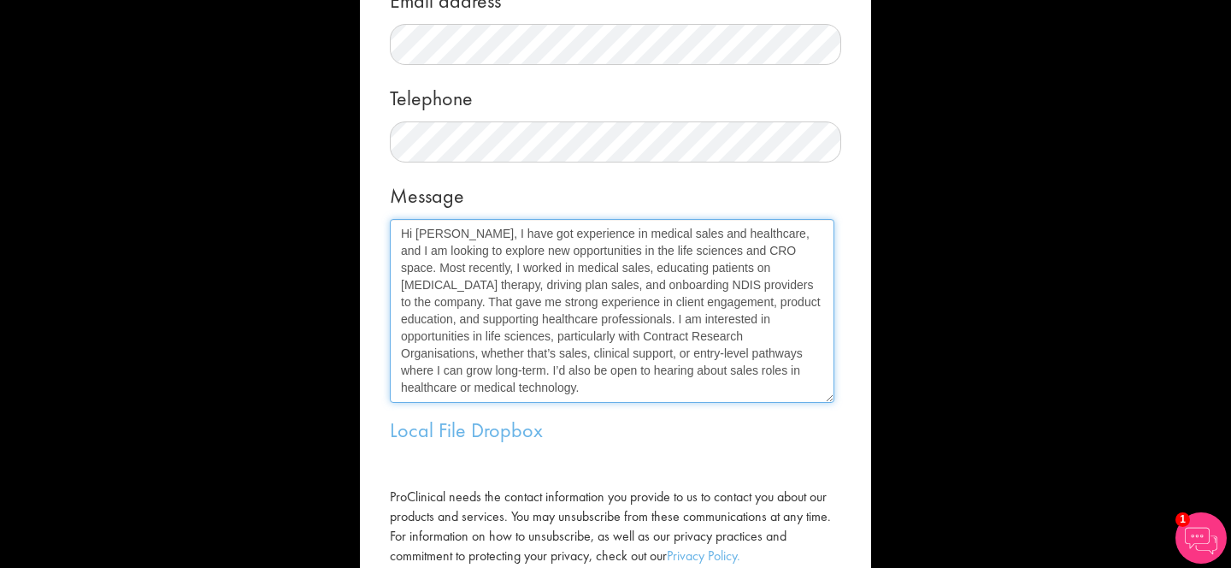
drag, startPoint x: 763, startPoint y: 375, endPoint x: 737, endPoint y: 374, distance: 26.5
click at [736, 374] on textarea "Hi Pamela, I have got experience in medical sales and healthcare, and I am look…" at bounding box center [612, 311] width 444 height 184
click at [754, 374] on textarea "Hi Pamela, I have got experience in medical sales and healthcare, and I am look…" at bounding box center [612, 311] width 444 height 184
drag, startPoint x: 758, startPoint y: 374, endPoint x: 398, endPoint y: 229, distance: 388.1
click at [398, 229] on textarea "Hi Pamela, I have got experience in medical sales and healthcare, and I am look…" at bounding box center [612, 311] width 444 height 184
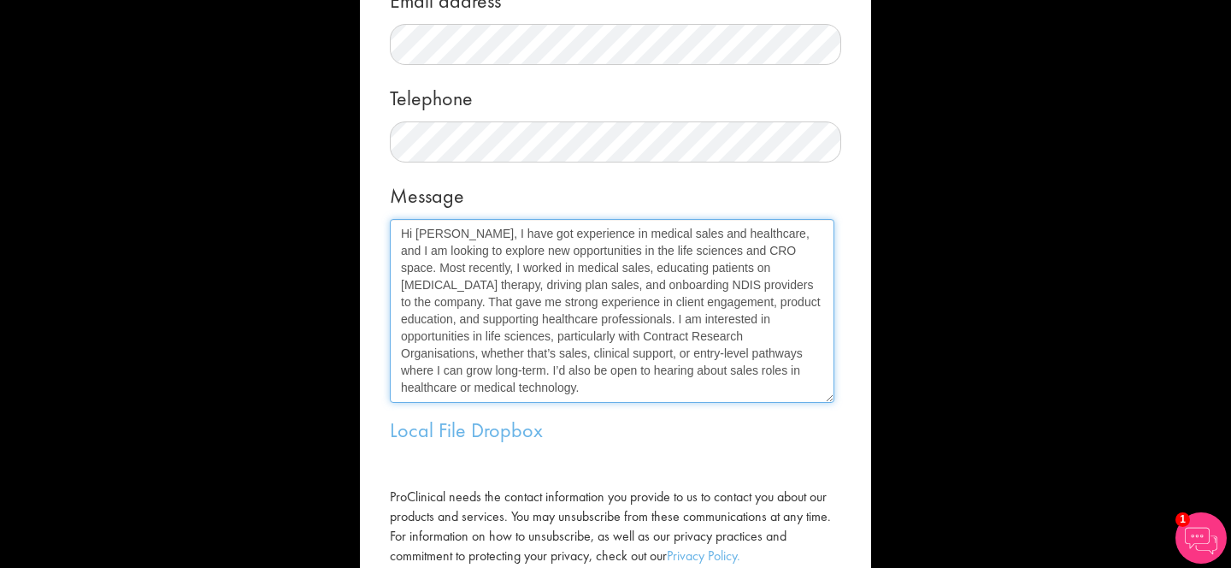
click at [662, 377] on textarea "Hi Pamela, I have got experience in medical sales and healthcare, and I am look…" at bounding box center [612, 311] width 444 height 184
drag, startPoint x: 464, startPoint y: 231, endPoint x: 784, endPoint y: 251, distance: 320.3
click at [784, 251] on textarea "Hi Pamela, I have got experience in medical sales and healthcare, and I am look…" at bounding box center [612, 311] width 444 height 184
paste textarea "experience in medical sales and healthcare industries"
click at [778, 364] on textarea "Hi Pamela, I have experience in medical sales and healthcare industries, and I …" at bounding box center [612, 311] width 444 height 184
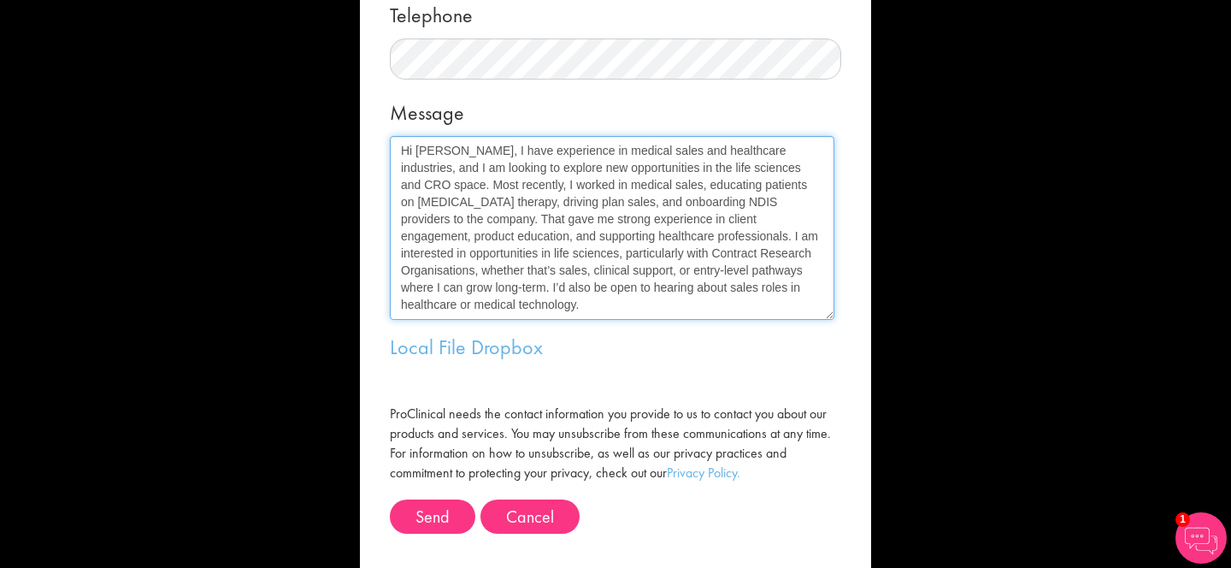
scroll to position [429, 0]
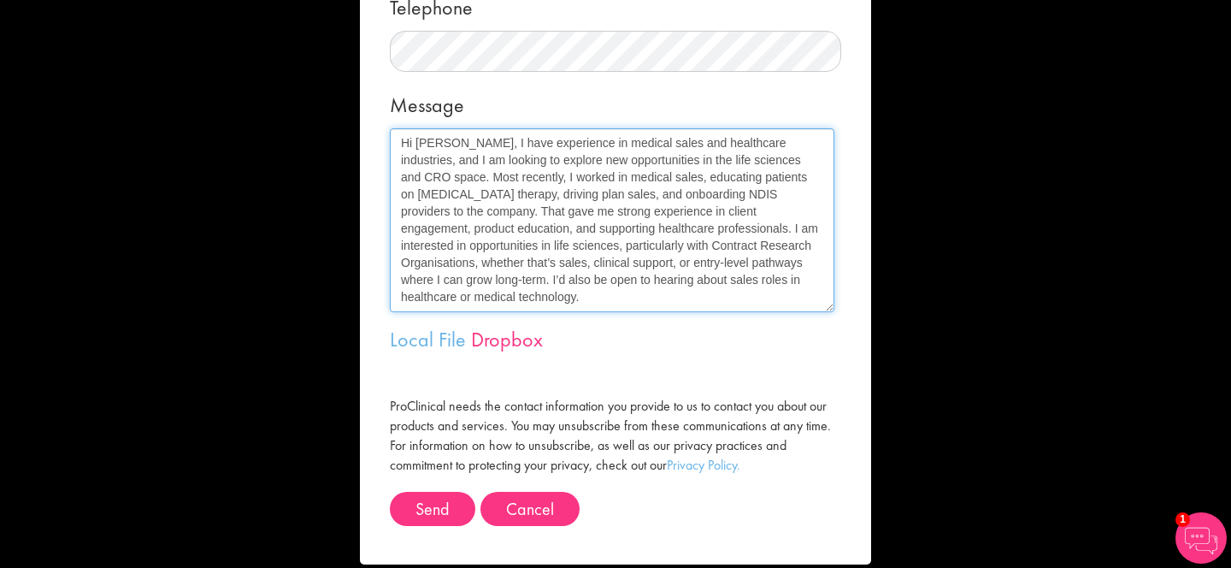
type textarea "Hi Pamela, I have experience in medical sales and healthcare industries, and I …"
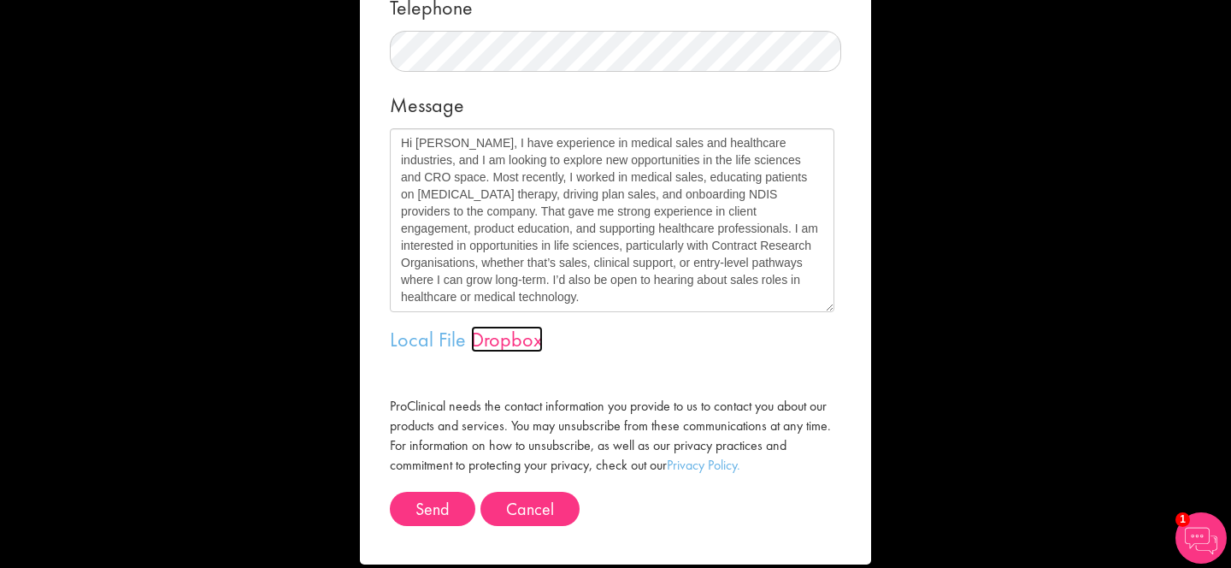
click at [489, 333] on link "Dropbox" at bounding box center [507, 339] width 72 height 26
click at [438, 338] on link "Local File" at bounding box center [428, 339] width 76 height 26
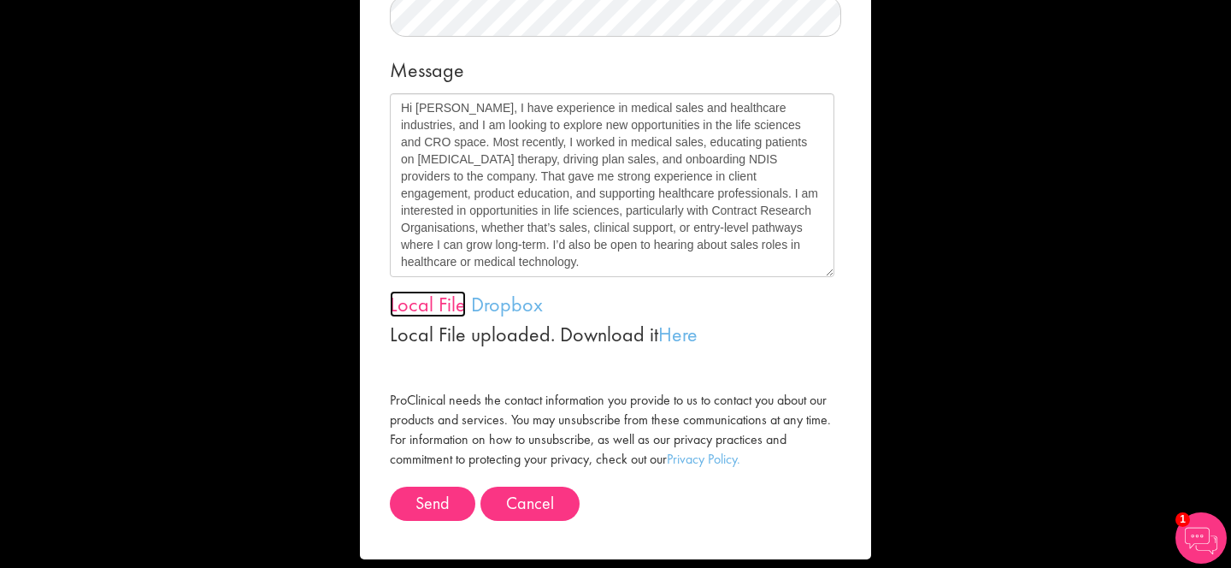
scroll to position [466, 0]
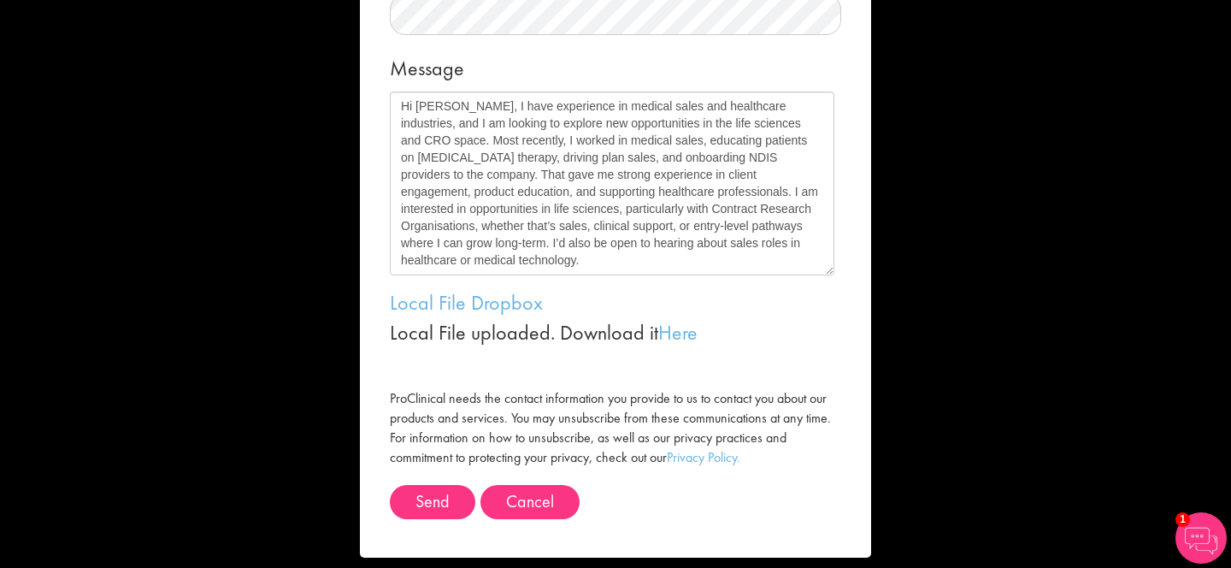
click at [492, 358] on form "Message me First name Last name Email address Telephone Message Local File Drop…" at bounding box center [616, 59] width 486 height 997
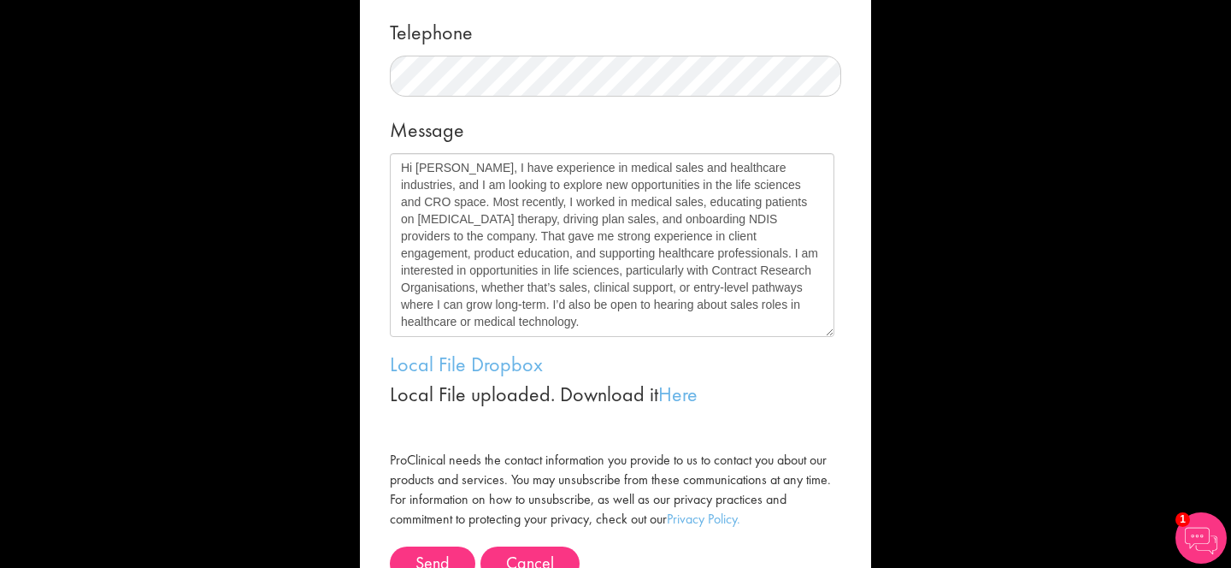
scroll to position [481, 0]
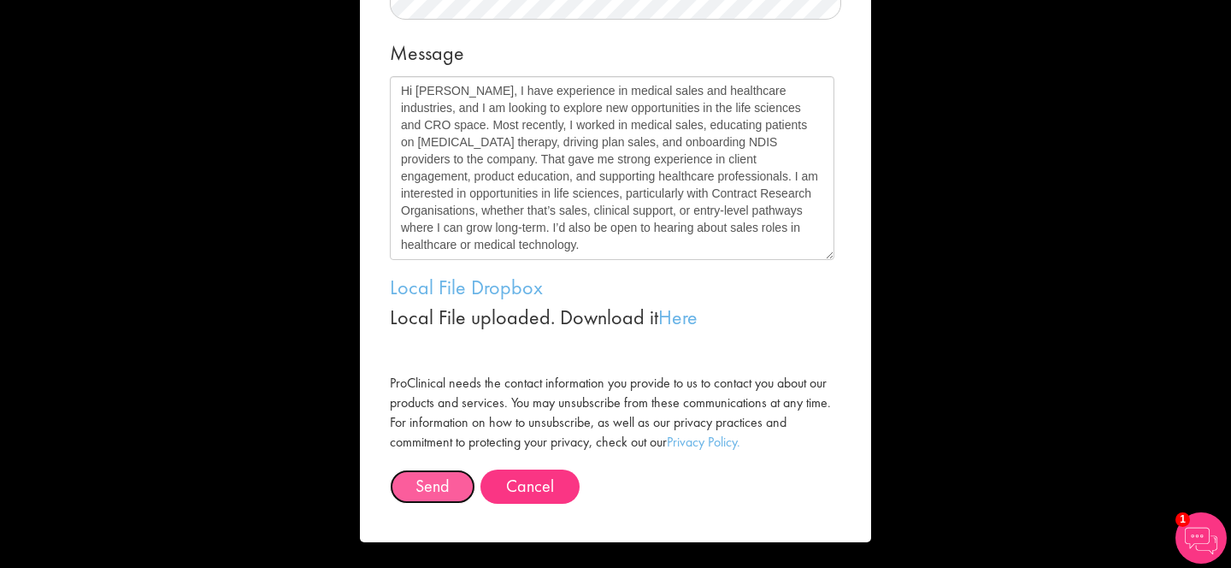
click at [433, 495] on button "Send" at bounding box center [432, 486] width 85 height 34
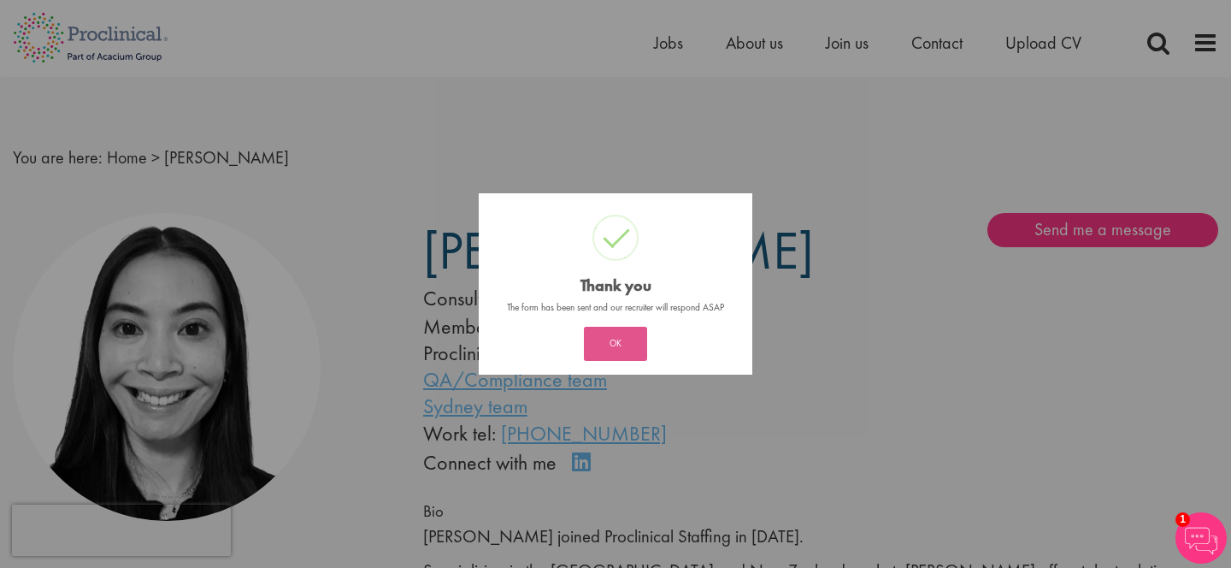
click at [627, 344] on button "OK" at bounding box center [615, 344] width 63 height 34
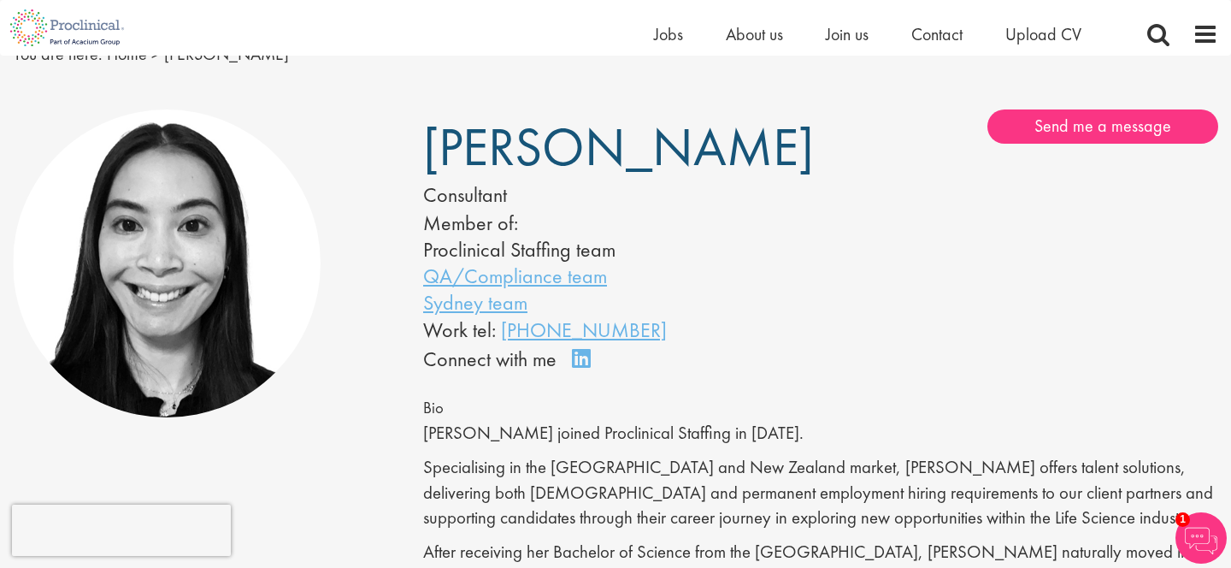
scroll to position [98, 0]
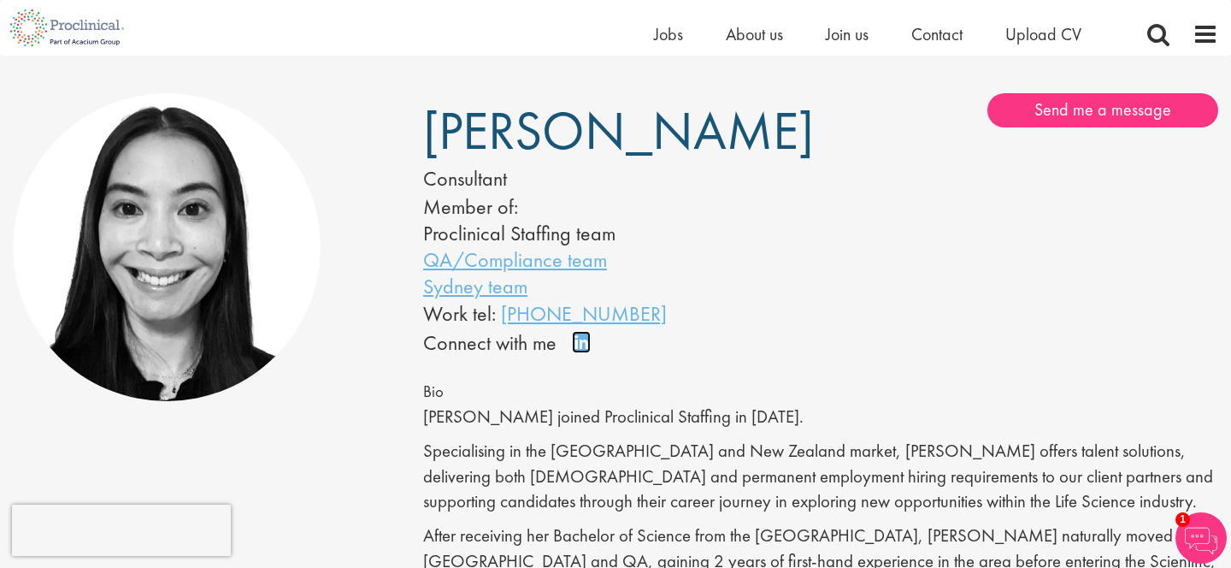
click at [580, 350] on link "Connect on LinkedIn" at bounding box center [587, 350] width 30 height 0
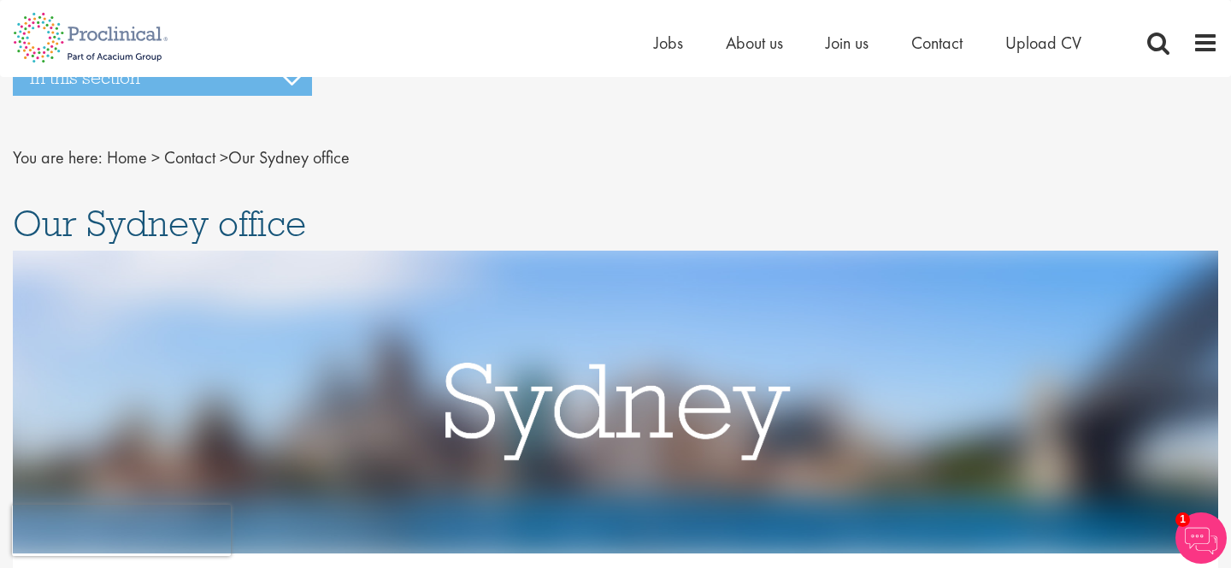
scroll to position [3, 0]
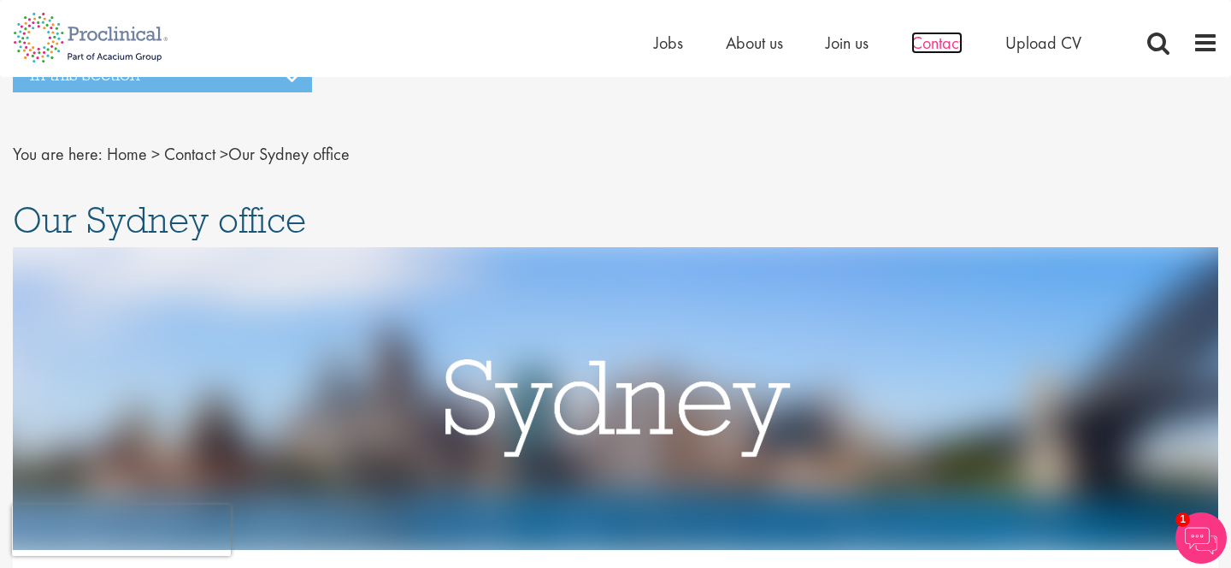
click at [945, 44] on span "Contact" at bounding box center [936, 43] width 51 height 22
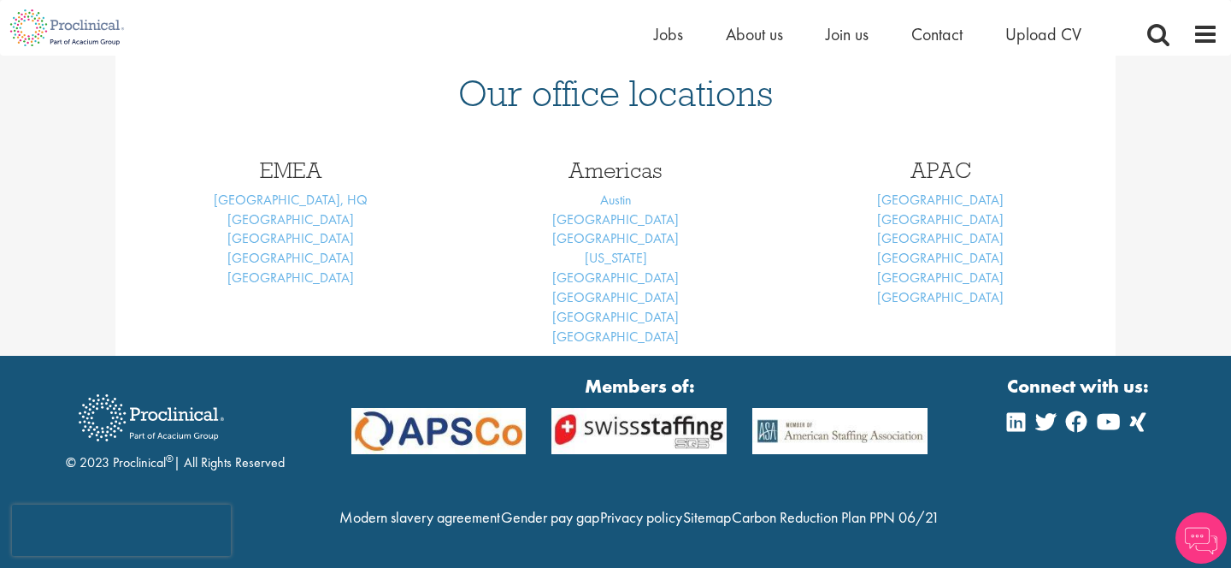
scroll to position [272, 0]
click at [941, 268] on link "[GEOGRAPHIC_DATA]" at bounding box center [940, 277] width 127 height 18
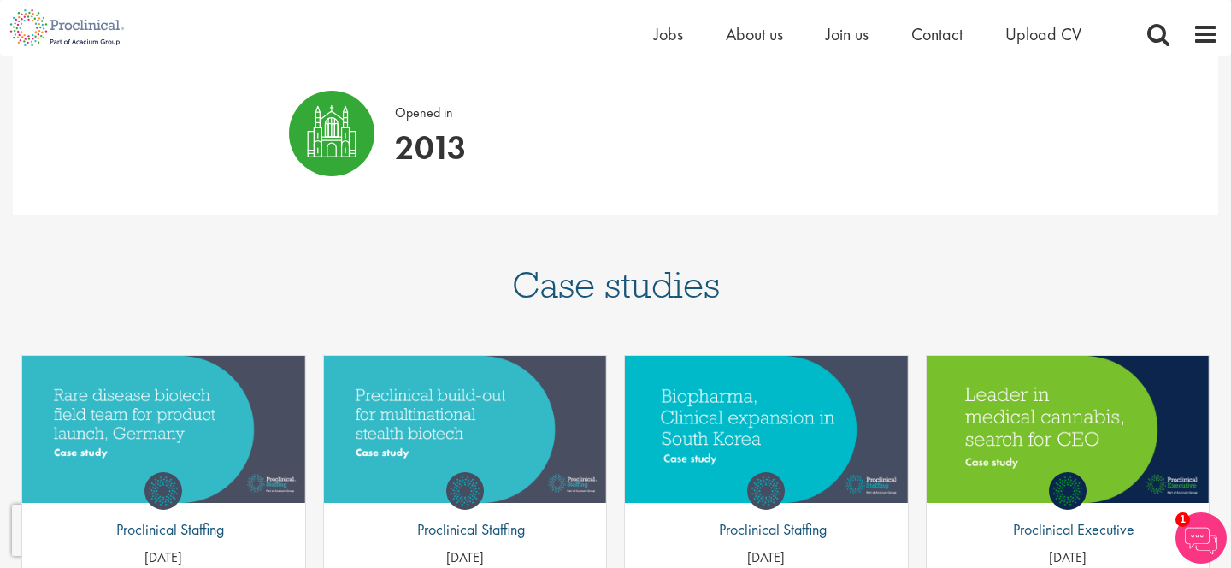
scroll to position [1244, 0]
